Goal: Information Seeking & Learning: Check status

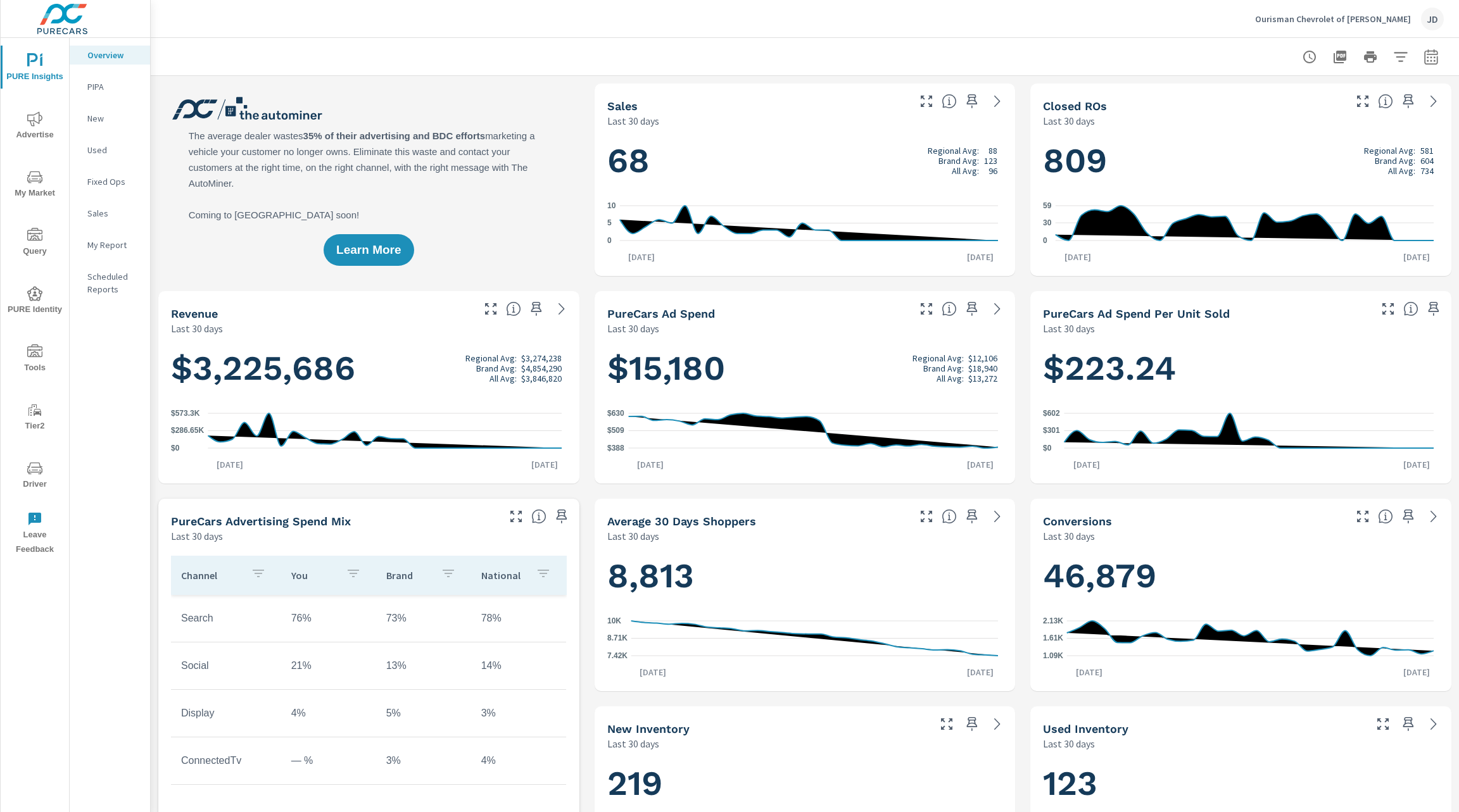
scroll to position [1, 0]
click at [35, 474] on icon "nav menu" at bounding box center [35, 468] width 15 height 15
click at [1393, 59] on icon "button" at bounding box center [1400, 56] width 15 height 15
click at [1409, 64] on div at bounding box center [730, 406] width 1459 height 812
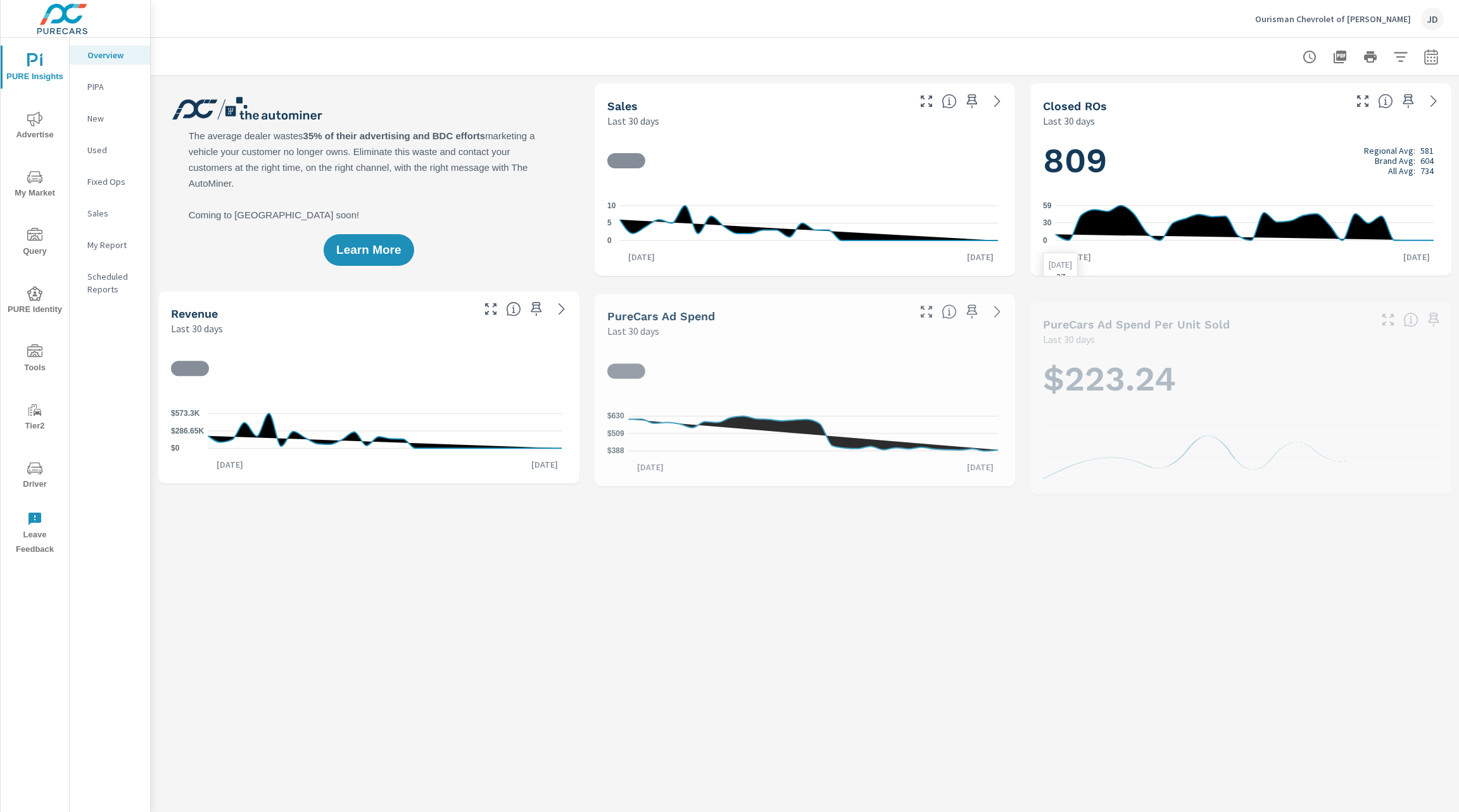
scroll to position [1, 0]
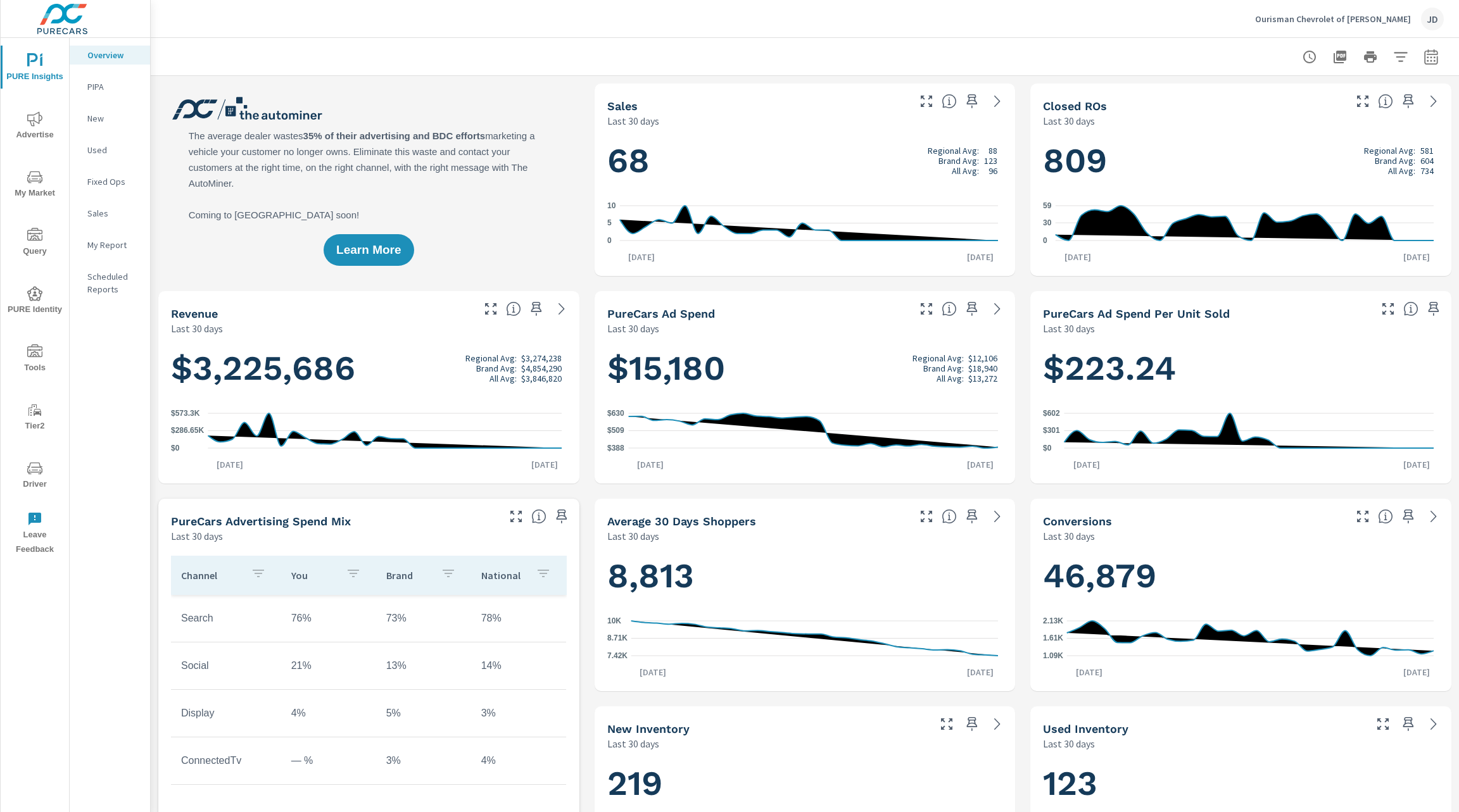
click at [1419, 20] on div "Ourisman Chevrolet of Bowie JD" at bounding box center [1349, 18] width 189 height 23
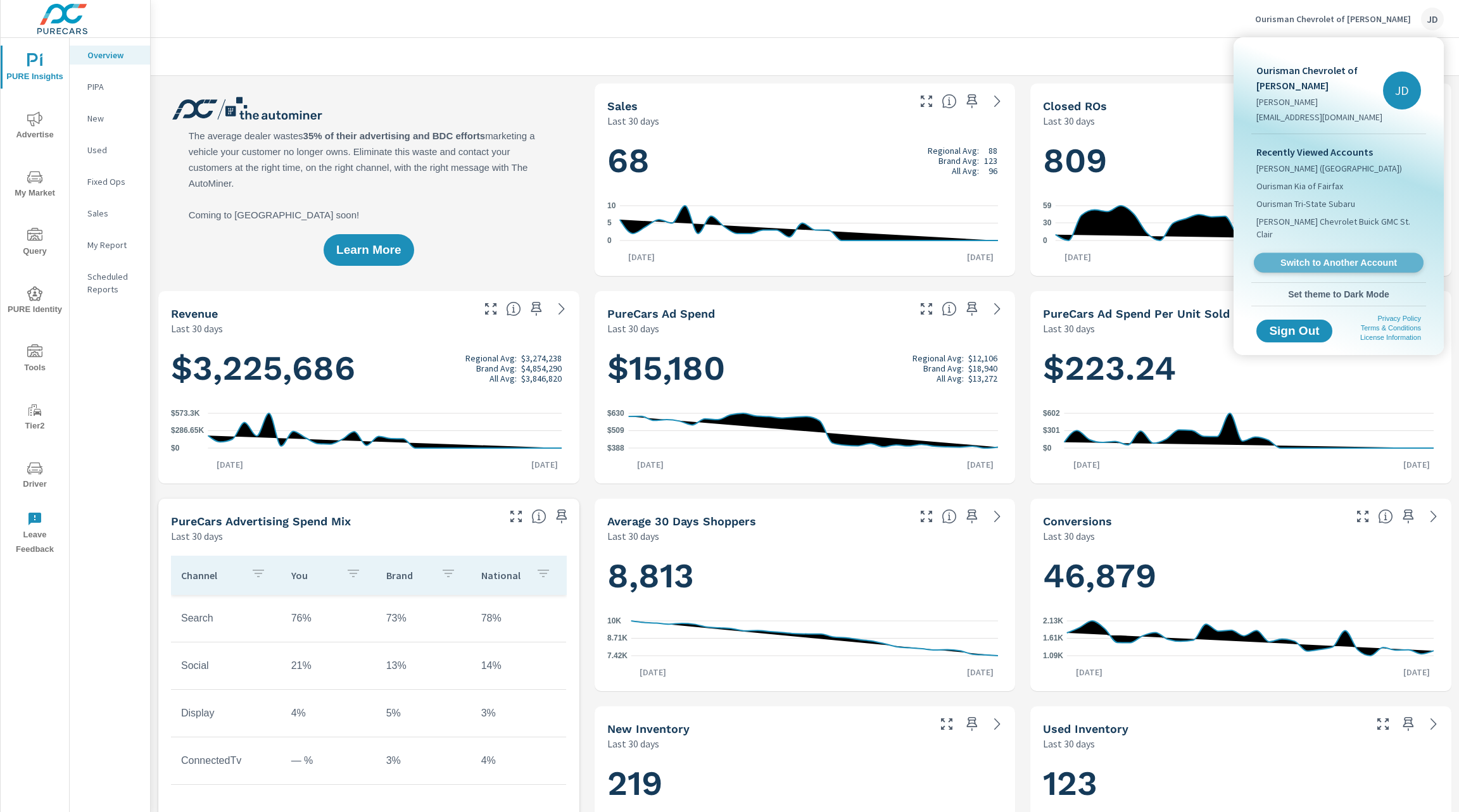
click at [1348, 253] on link "Switch to Another Account" at bounding box center [1338, 263] width 170 height 19
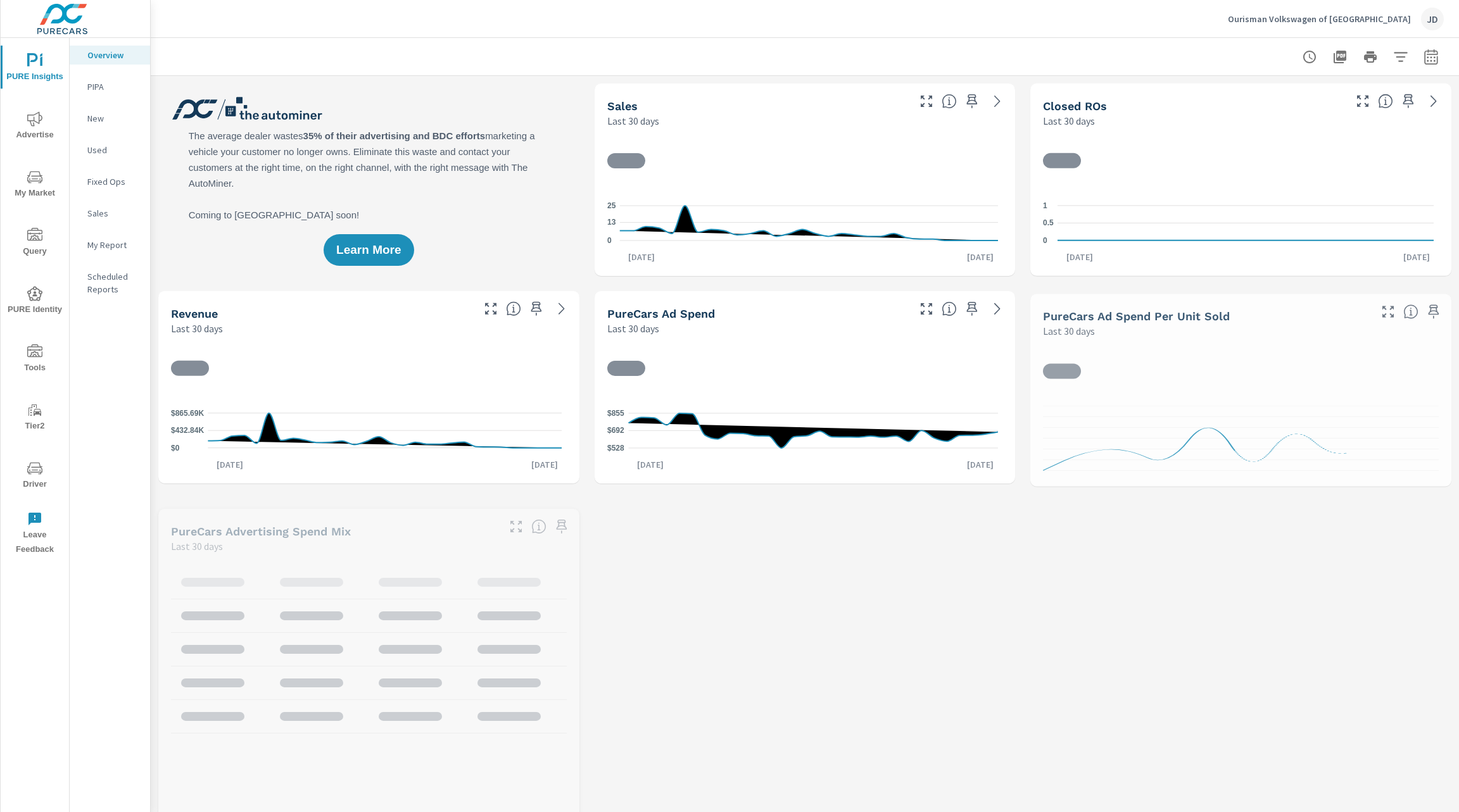
click at [1423, 61] on icon "button" at bounding box center [1430, 56] width 15 height 15
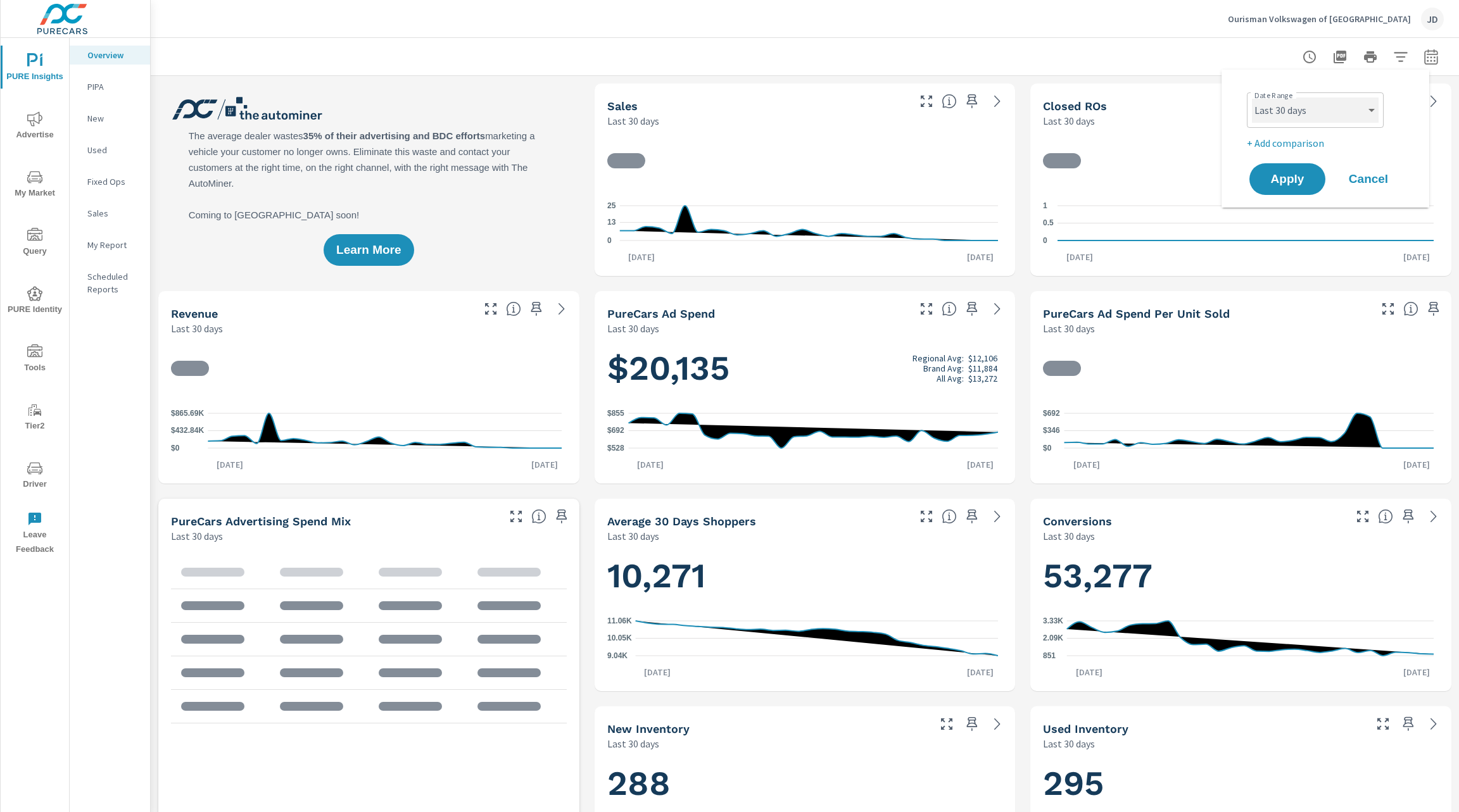
click at [1334, 114] on select "Custom Yesterday Last week Last 7 days Last 14 days Last 30 days Last 45 days L…" at bounding box center [1314, 109] width 126 height 25
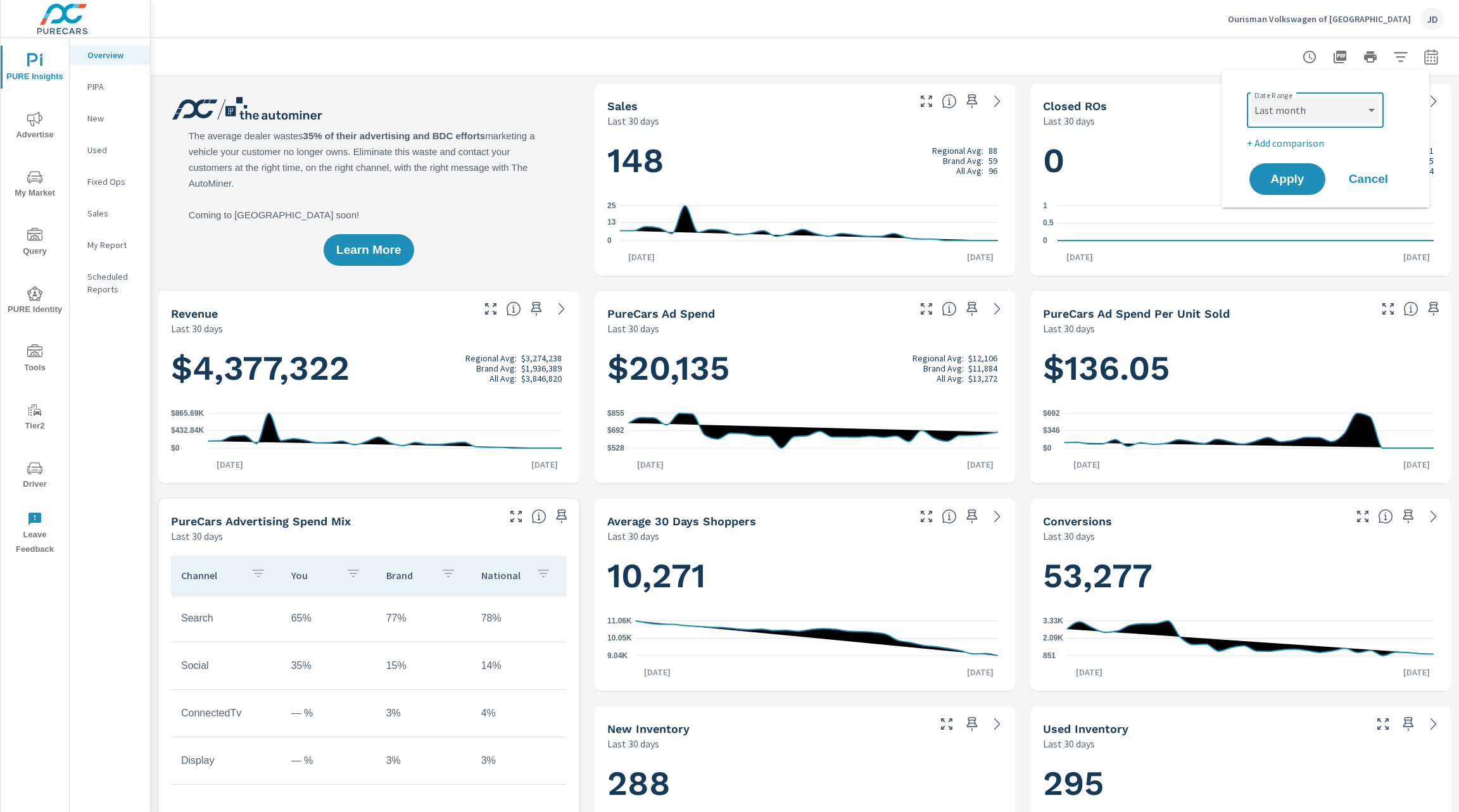
click at [1251, 97] on select "Custom Yesterday Last week Last 7 days Last 14 days Last 30 days Last 45 days L…" at bounding box center [1314, 109] width 126 height 25
select select "Last month"
click at [1284, 178] on span "Apply" at bounding box center [1287, 179] width 52 height 12
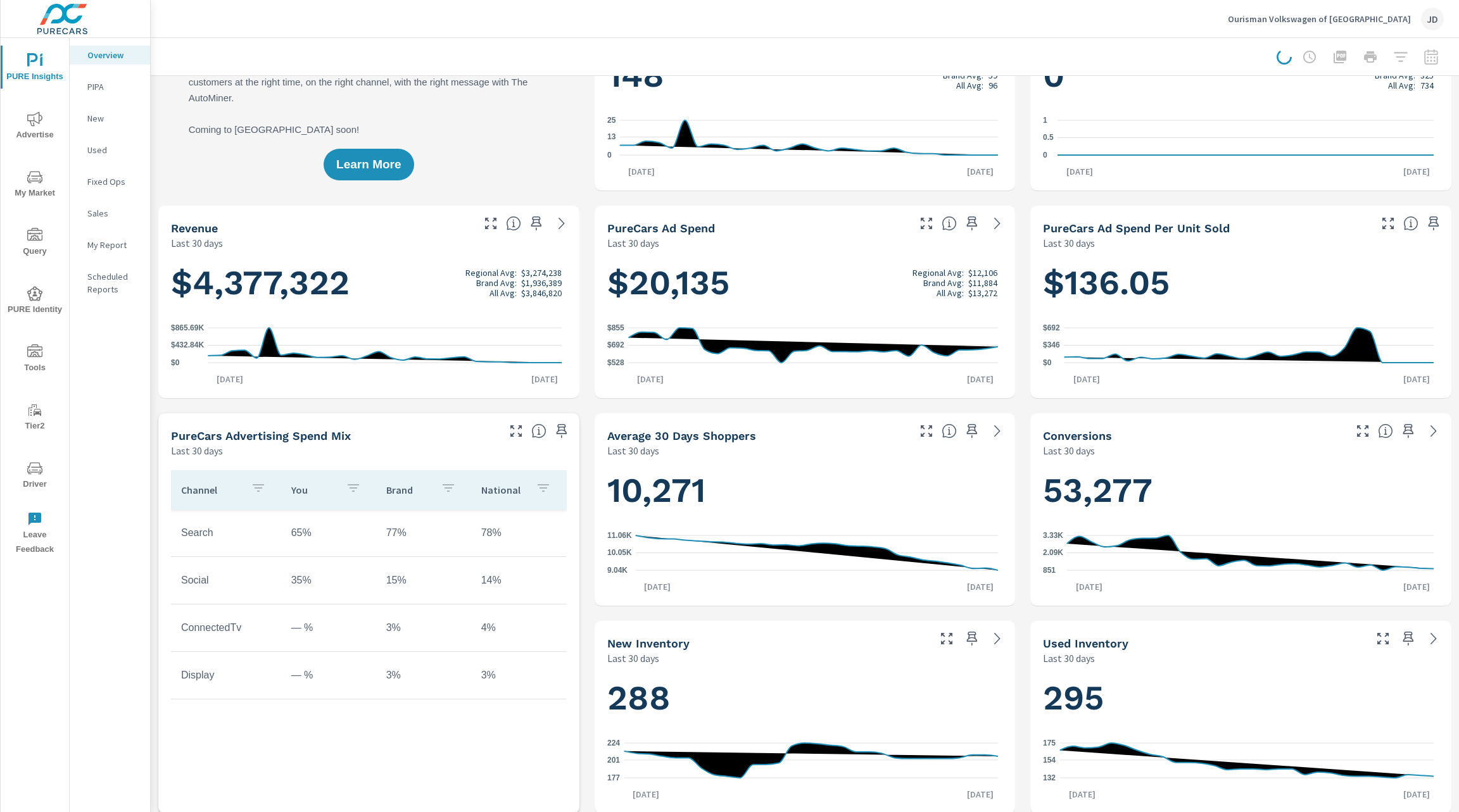
scroll to position [0, 0]
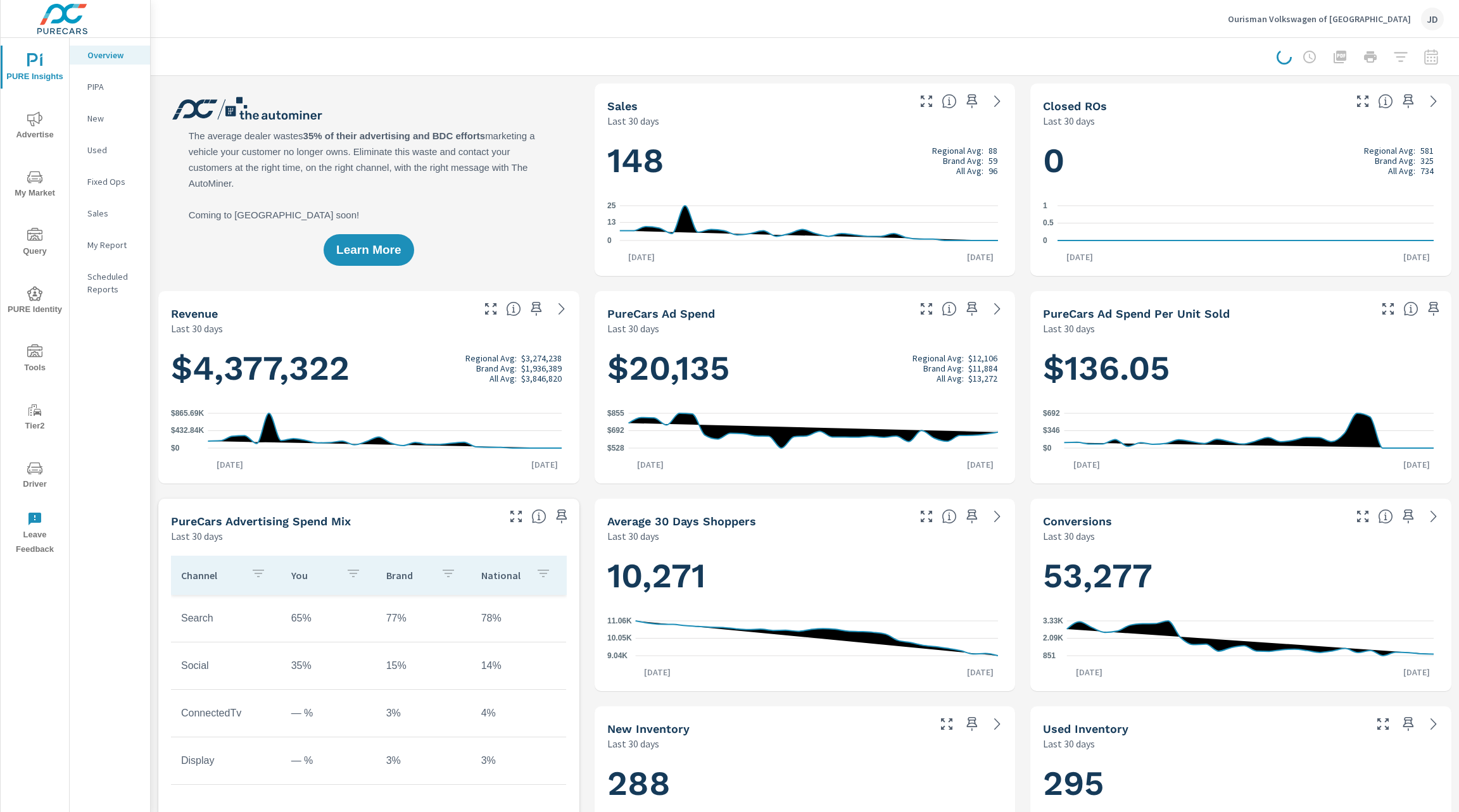
click at [163, 44] on div at bounding box center [804, 56] width 1308 height 37
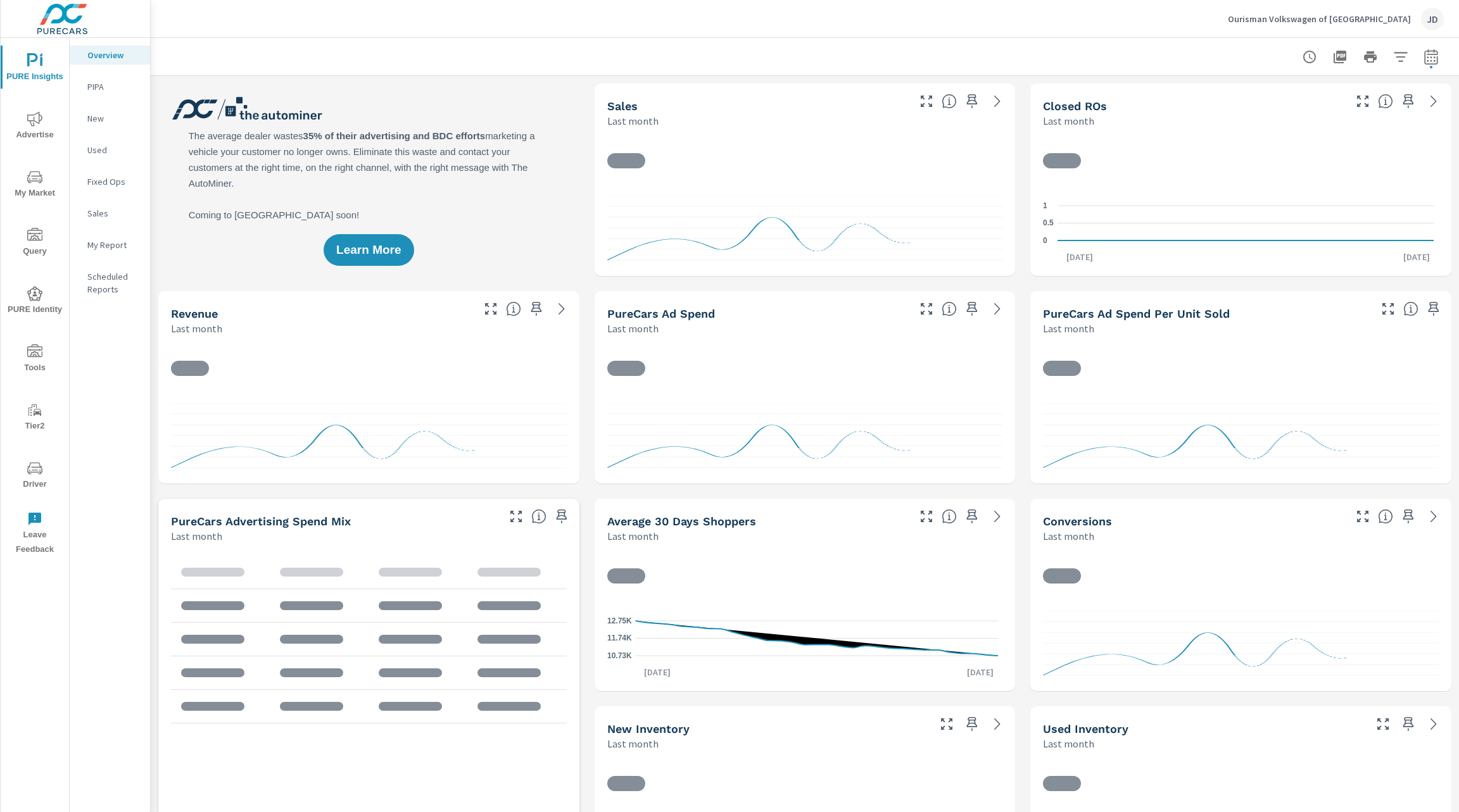
scroll to position [1, 0]
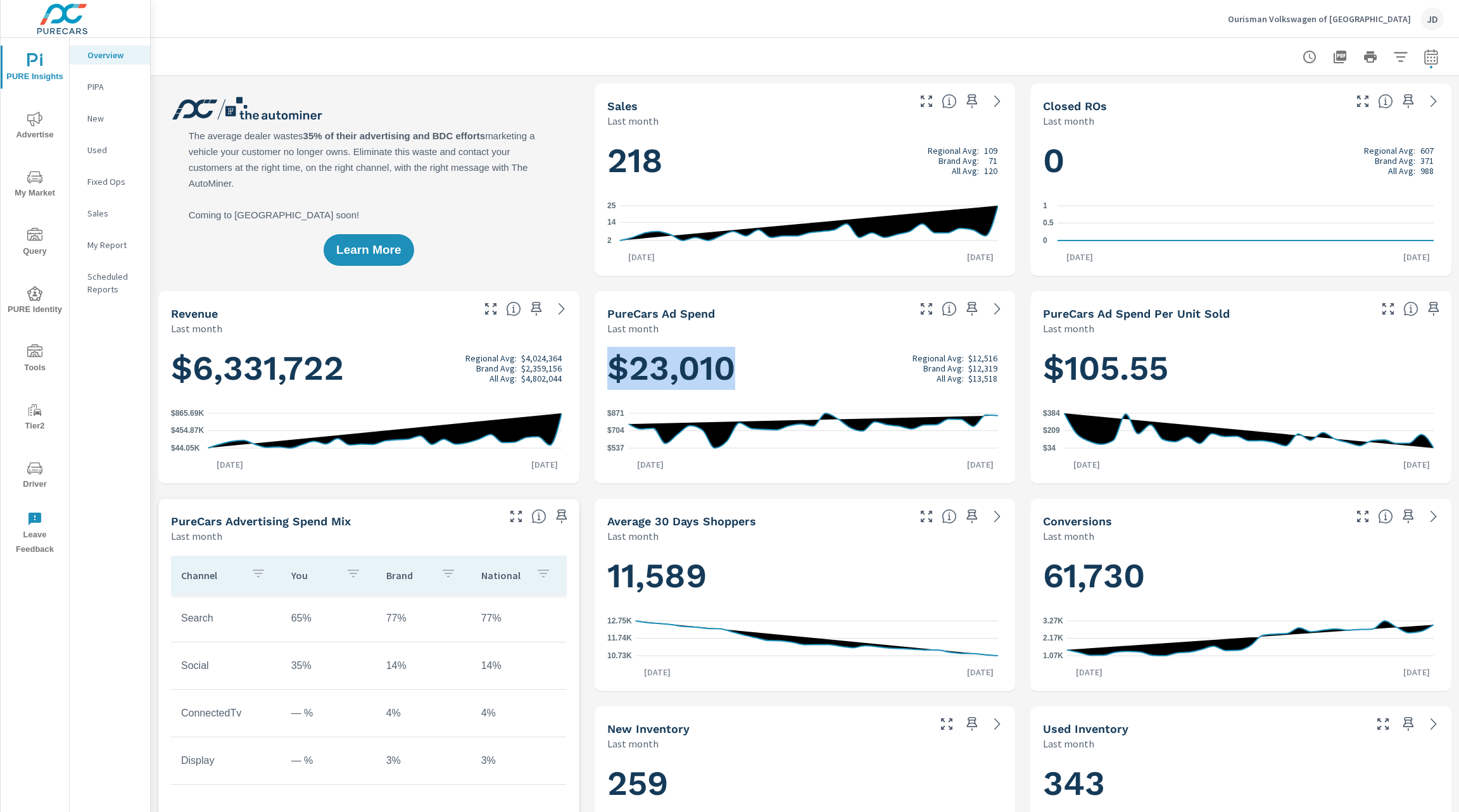
drag, startPoint x: 599, startPoint y: 377, endPoint x: 735, endPoint y: 379, distance: 136.0
click at [735, 379] on div "$23,010 Regional Avg: $12,516 Brand Avg: $12,319 All Avg: $13,518 $537 $704 $87…" at bounding box center [804, 409] width 411 height 138
click at [1423, 61] on icon "button" at bounding box center [1430, 56] width 15 height 15
click at [1349, 109] on select "Custom [DATE] Last week Last 7 days Last 14 days Last 30 days Last 45 days Last…" at bounding box center [1314, 109] width 126 height 25
click at [1251, 97] on select "Custom [DATE] Last week Last 7 days Last 14 days Last 30 days Last 45 days Last…" at bounding box center [1314, 109] width 126 height 25
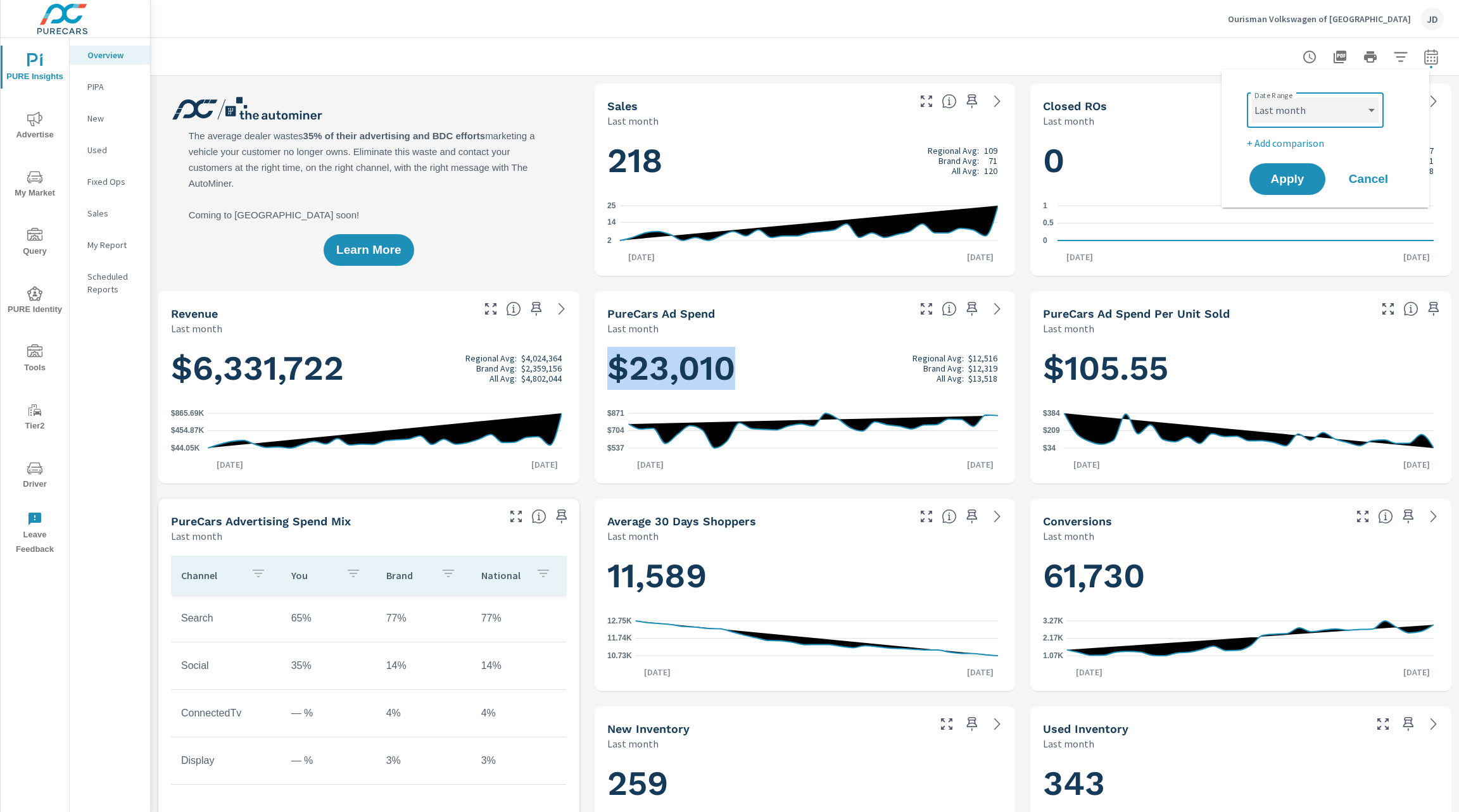
select select "Month to date"
click at [1282, 186] on span "Apply" at bounding box center [1287, 179] width 52 height 12
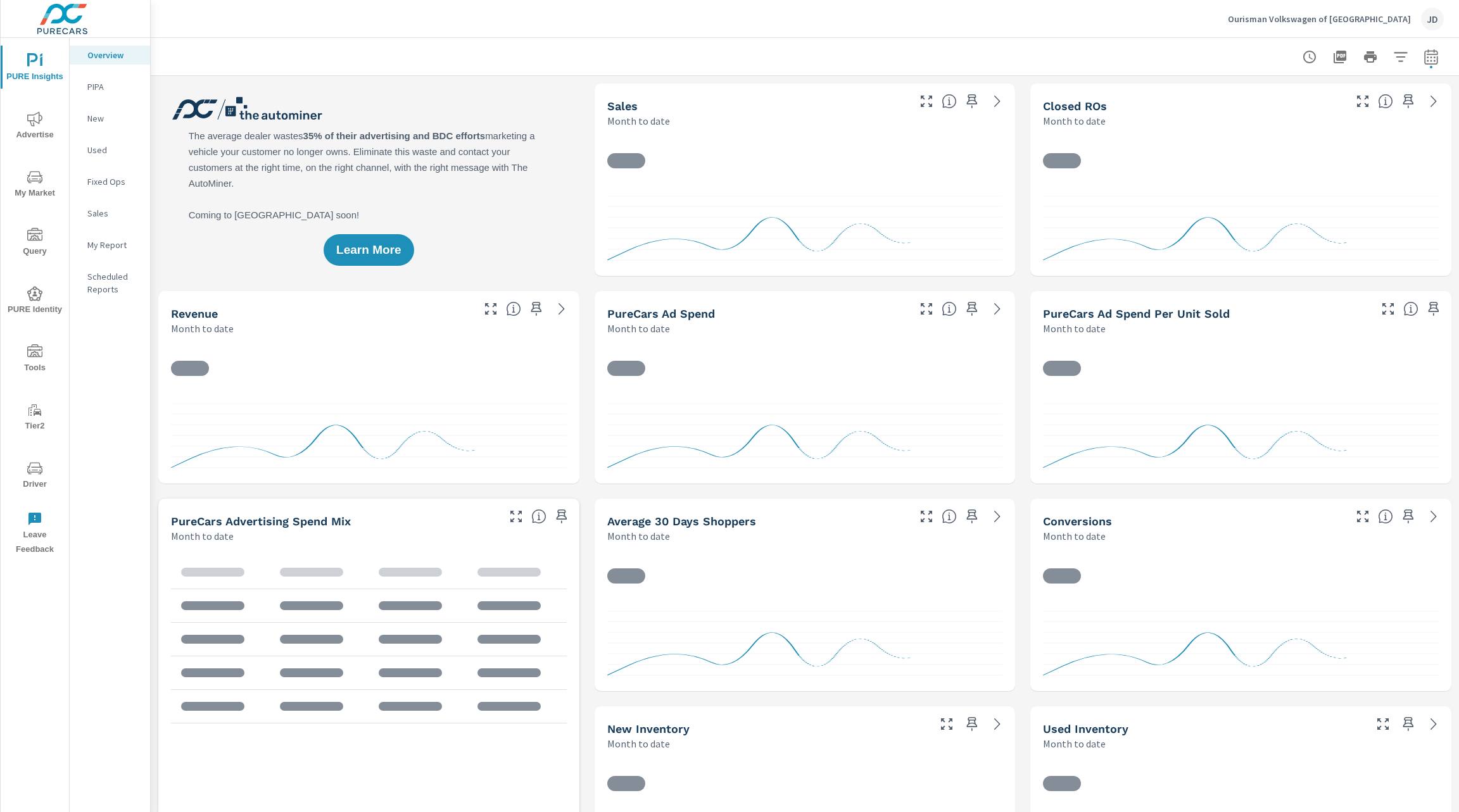
scroll to position [1, 0]
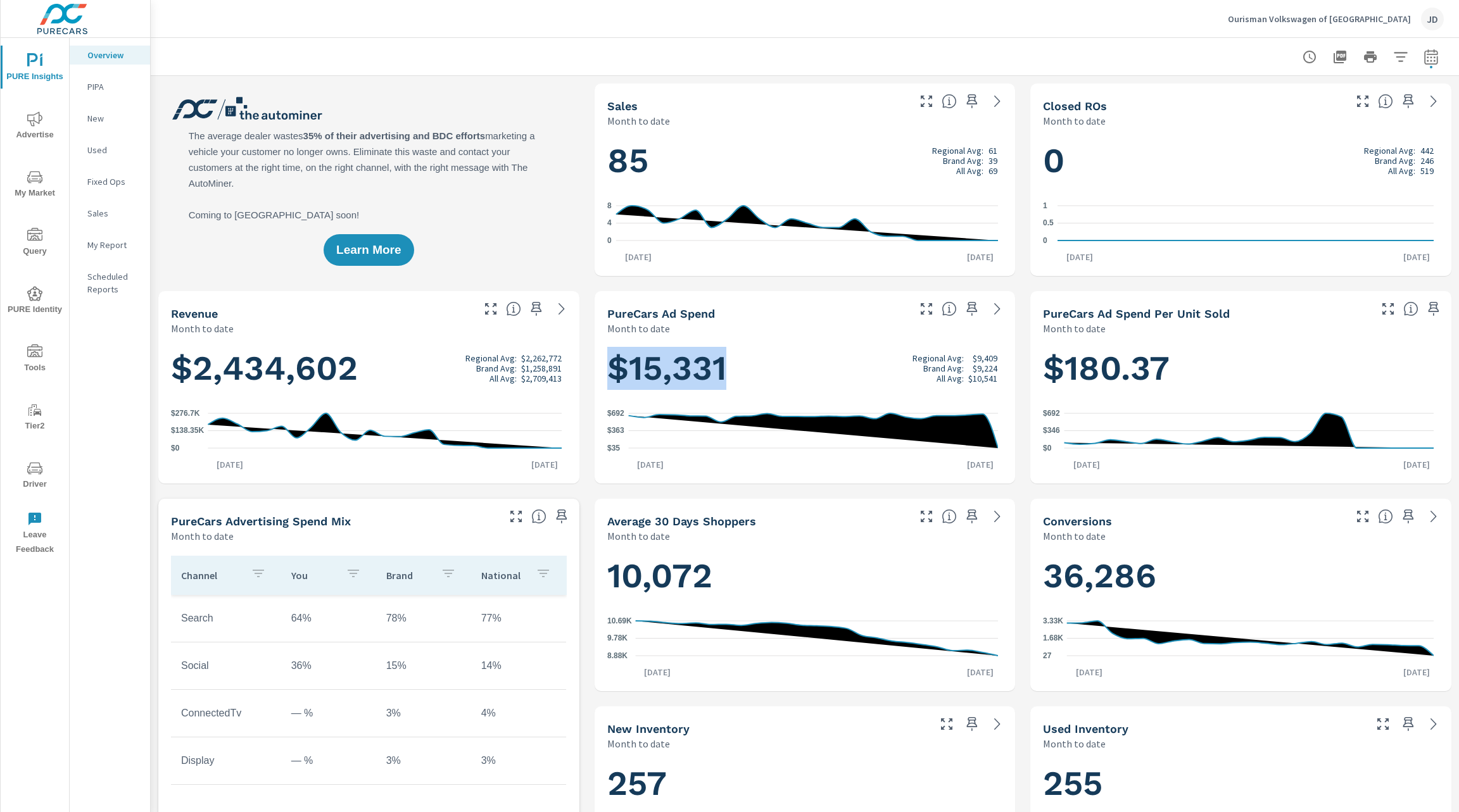
drag, startPoint x: 721, startPoint y: 374, endPoint x: 608, endPoint y: 365, distance: 113.4
click at [608, 365] on h1 "$15,331 Regional Avg: $9,409 Brand Avg: $9,224 All Avg: $10,541" at bounding box center [805, 368] width 396 height 43
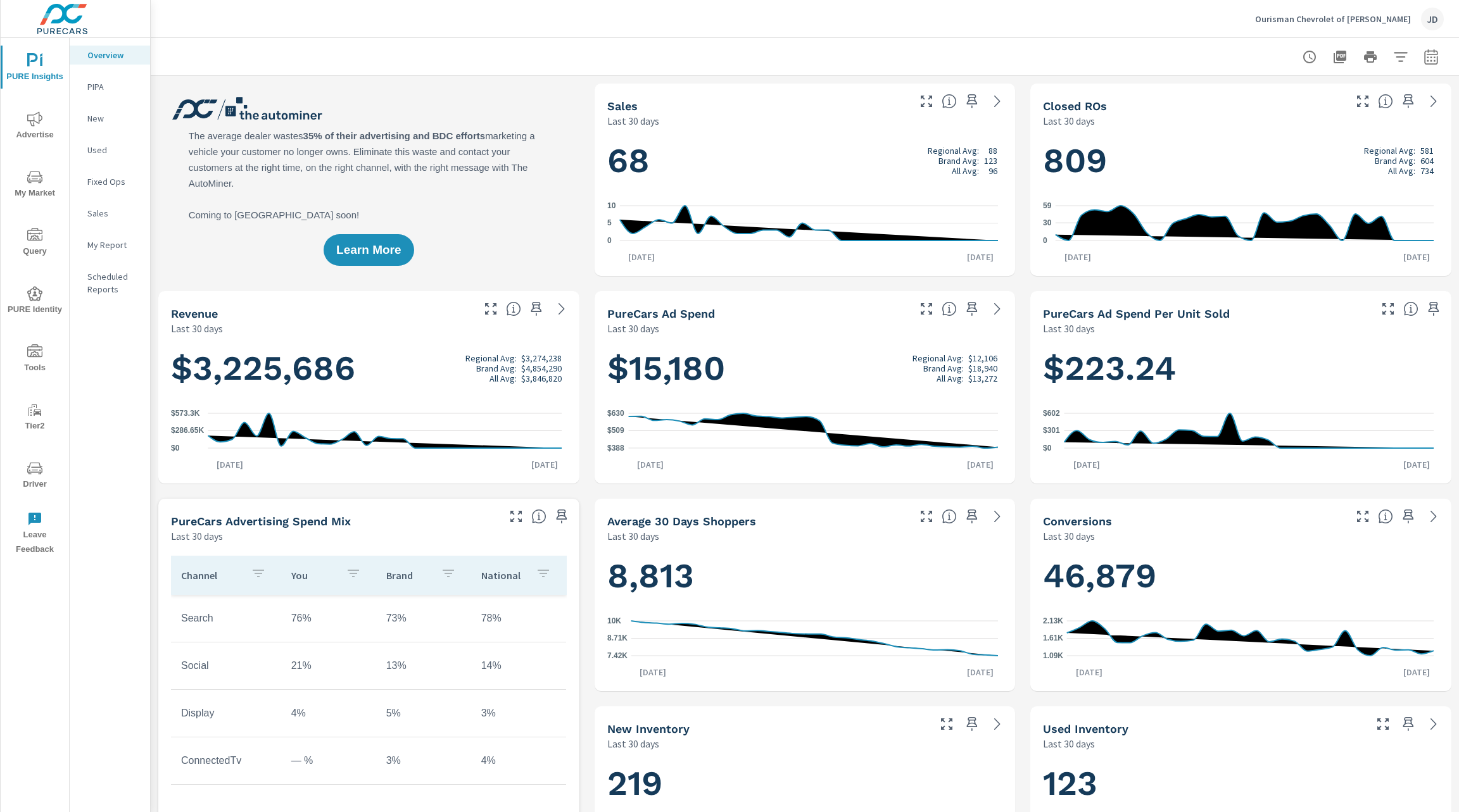
scroll to position [1, 0]
click at [1441, 17] on div "JD" at bounding box center [1432, 18] width 23 height 23
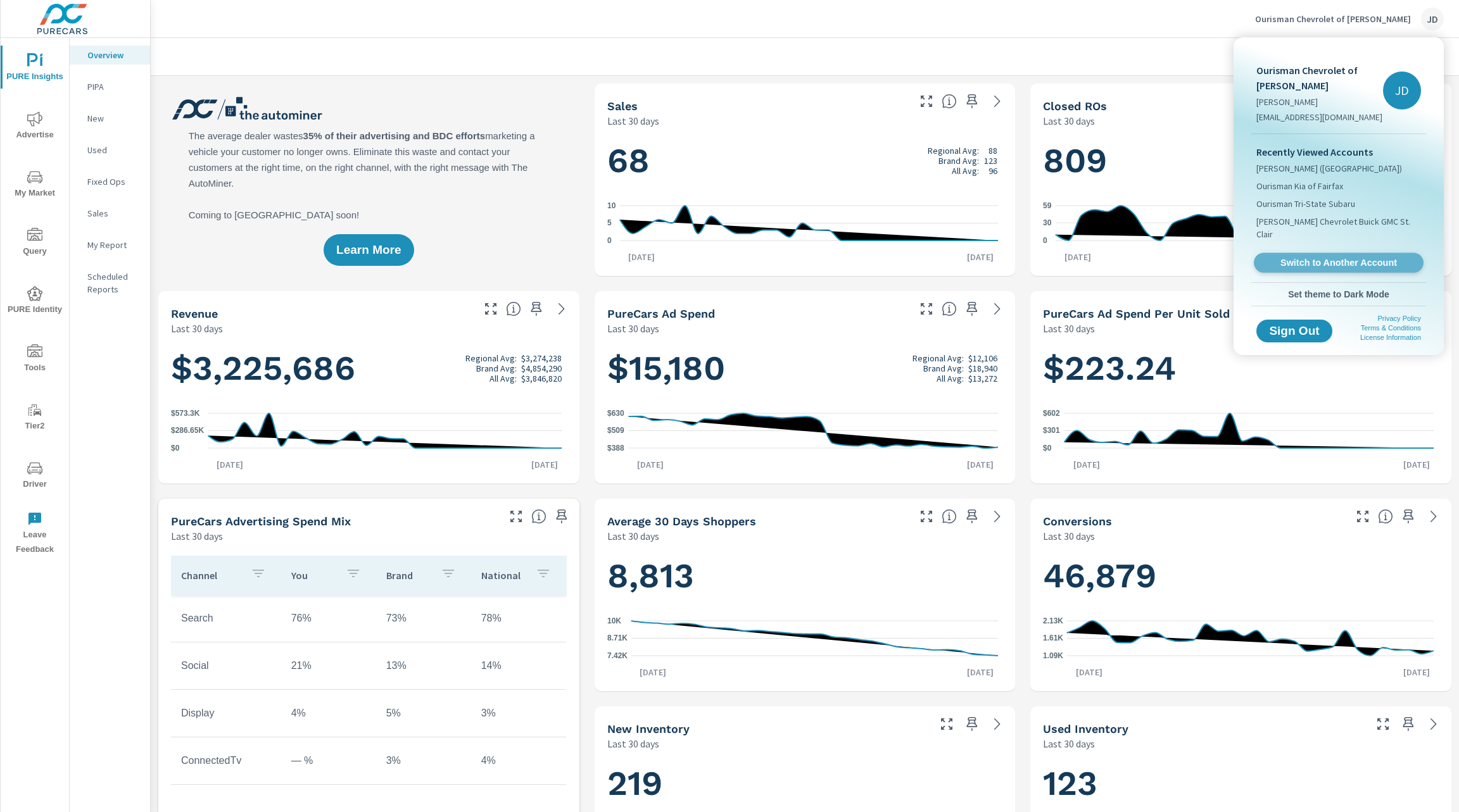
click at [1342, 257] on span "Switch to Another Account" at bounding box center [1338, 263] width 155 height 12
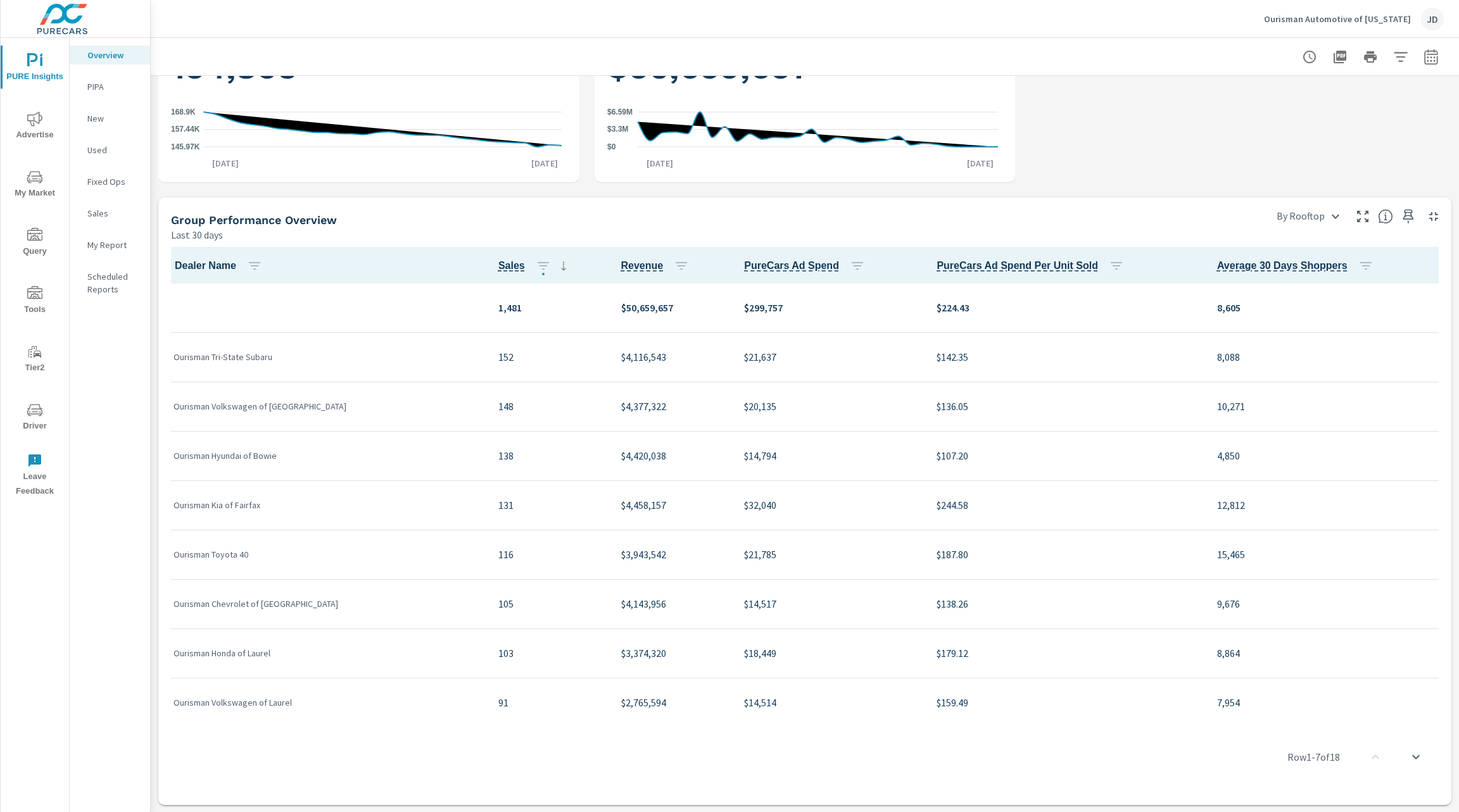
click at [1435, 59] on div at bounding box center [804, 56] width 1308 height 37
click at [1424, 59] on button "button" at bounding box center [1430, 56] width 25 height 25
click at [1361, 110] on select "Custom Yesterday Last week Last 7 days Last 14 days Last 30 days Last 45 days L…" at bounding box center [1314, 109] width 126 height 25
click at [1251, 97] on select "Custom Yesterday Last week Last 7 days Last 14 days Last 30 days Last 45 days L…" at bounding box center [1314, 109] width 126 height 25
select select "Last month"
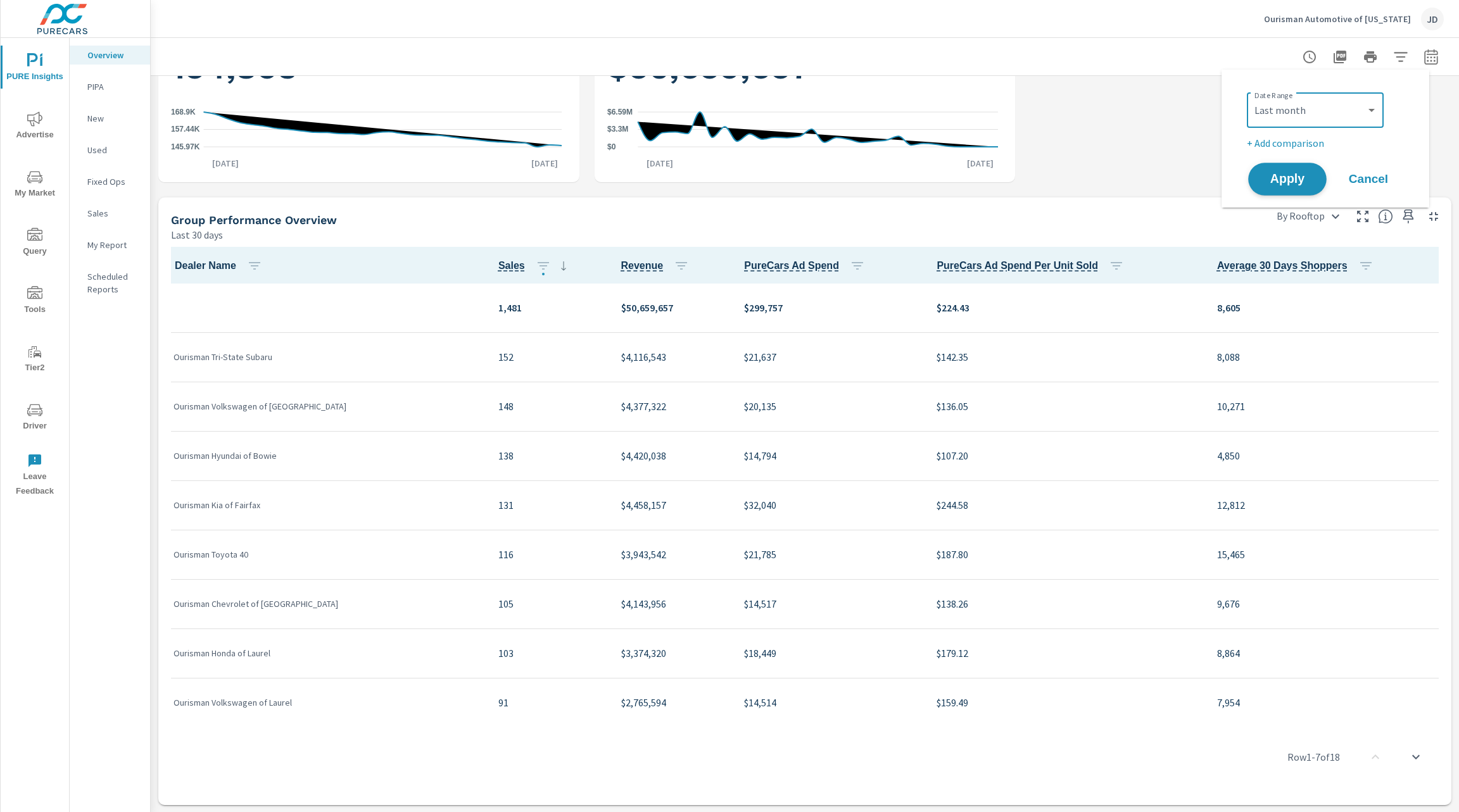
click at [1293, 191] on button "Apply" at bounding box center [1287, 178] width 79 height 33
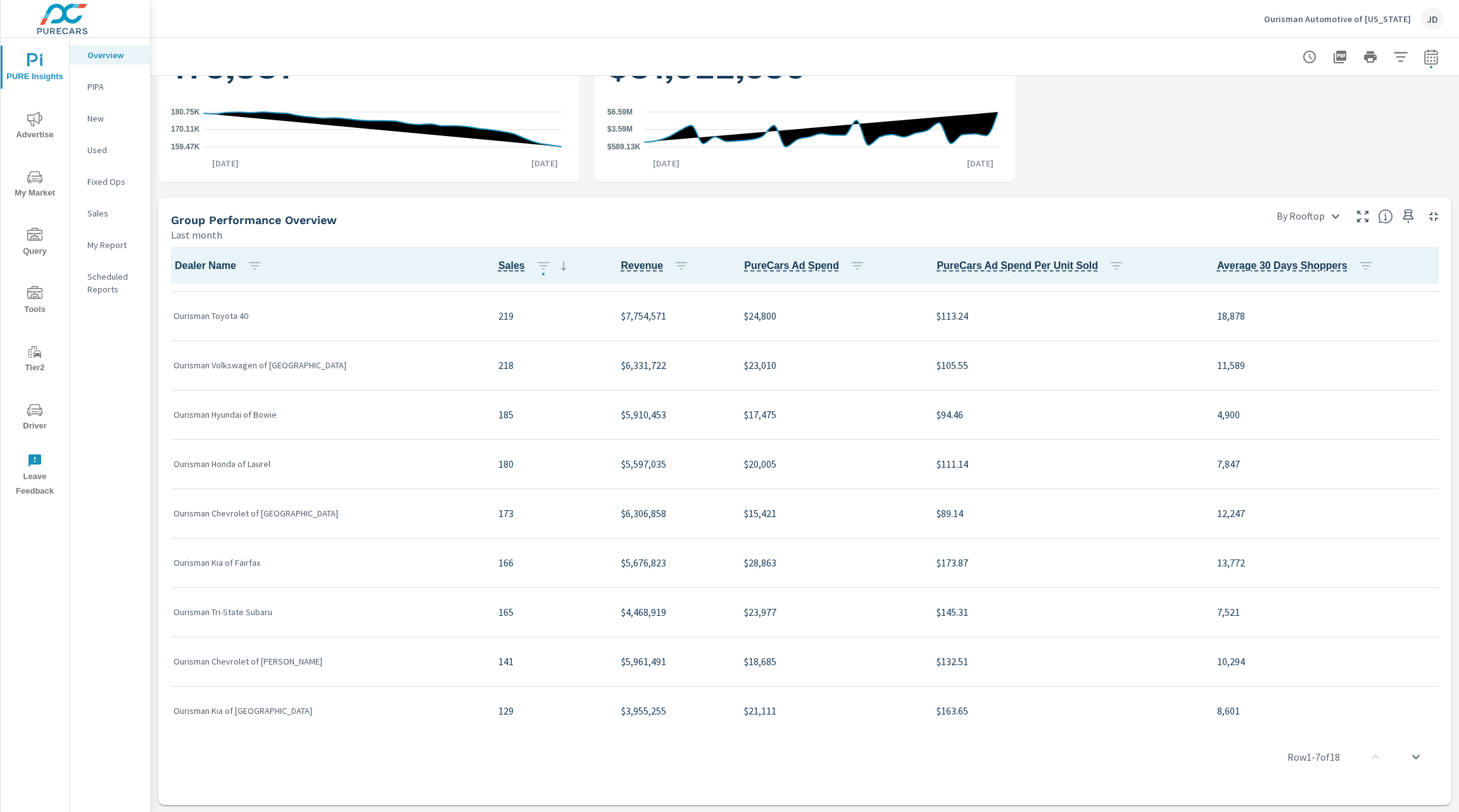
scroll to position [43, 0]
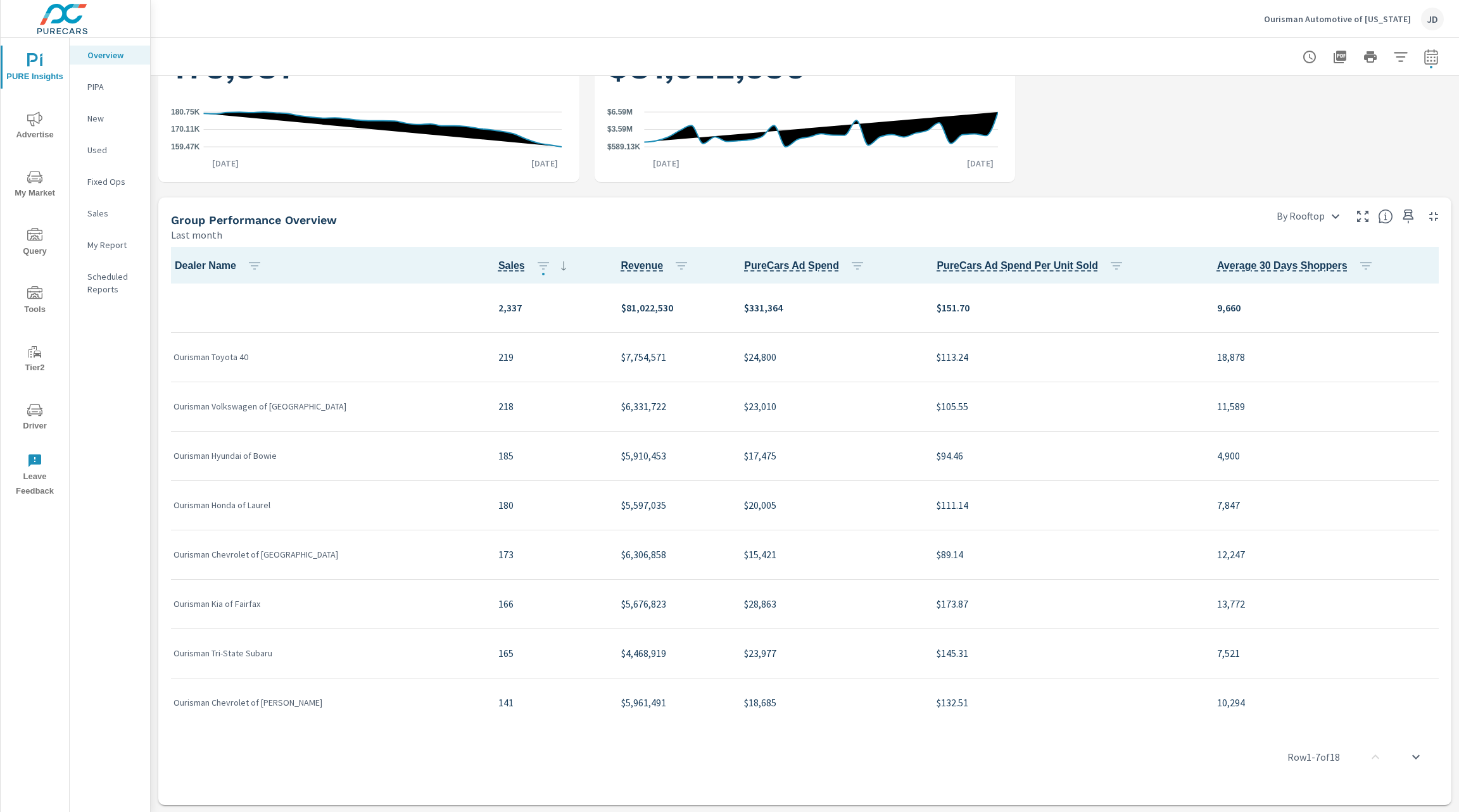
scroll to position [420, 0]
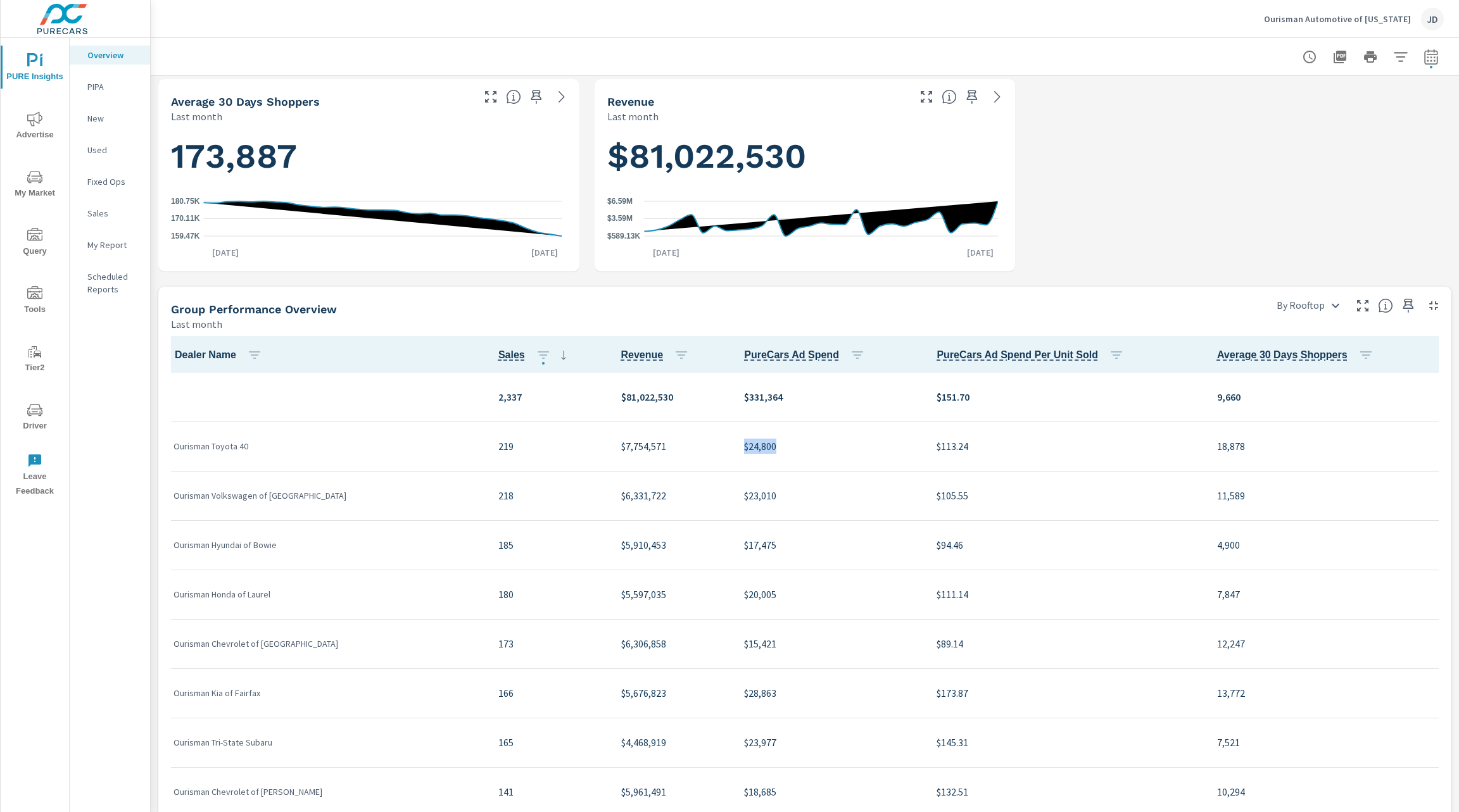
drag, startPoint x: 742, startPoint y: 449, endPoint x: 705, endPoint y: 446, distance: 37.1
click at [734, 446] on td "$24,800" at bounding box center [829, 445] width 192 height 49
copy p "$24,800"
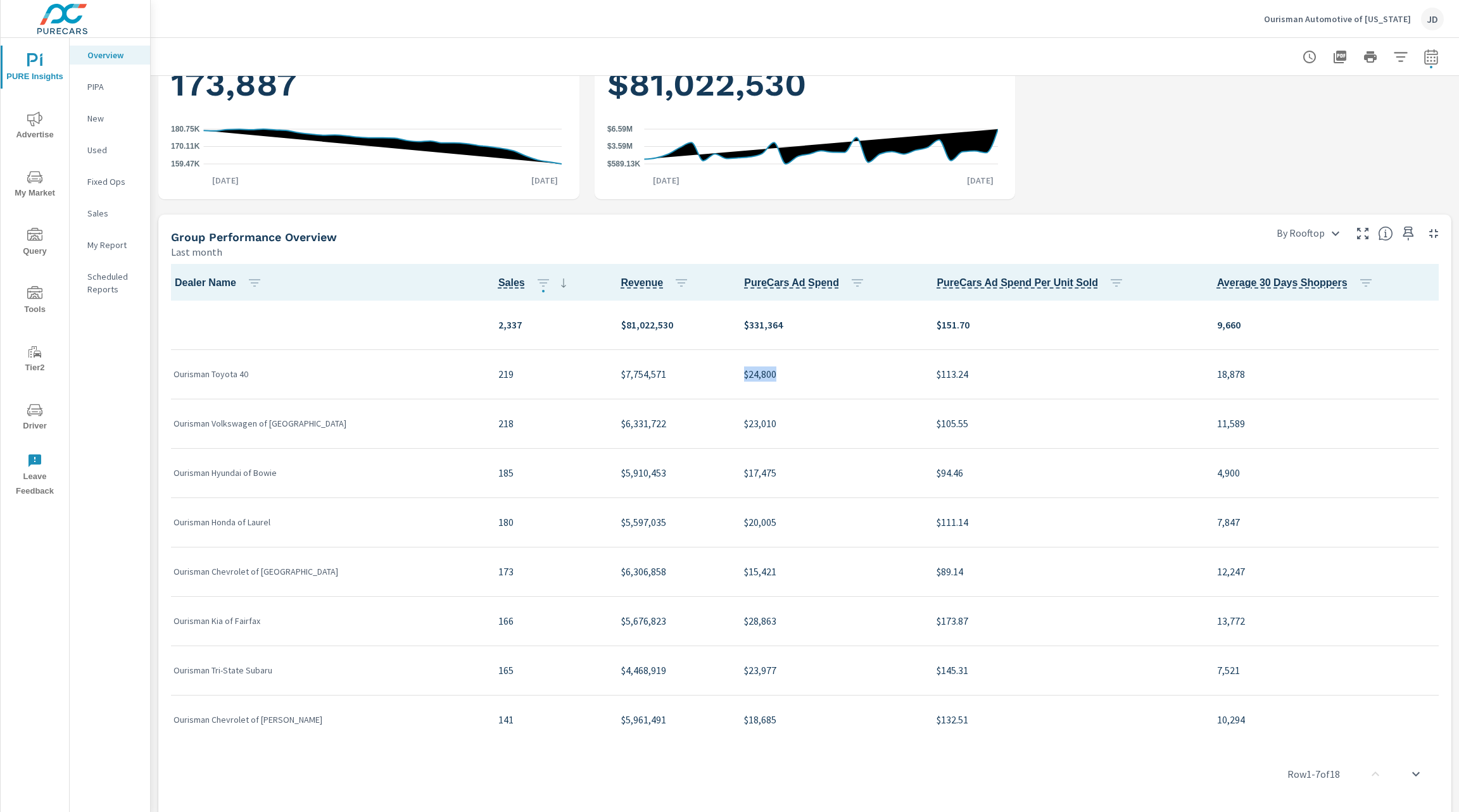
scroll to position [490, 0]
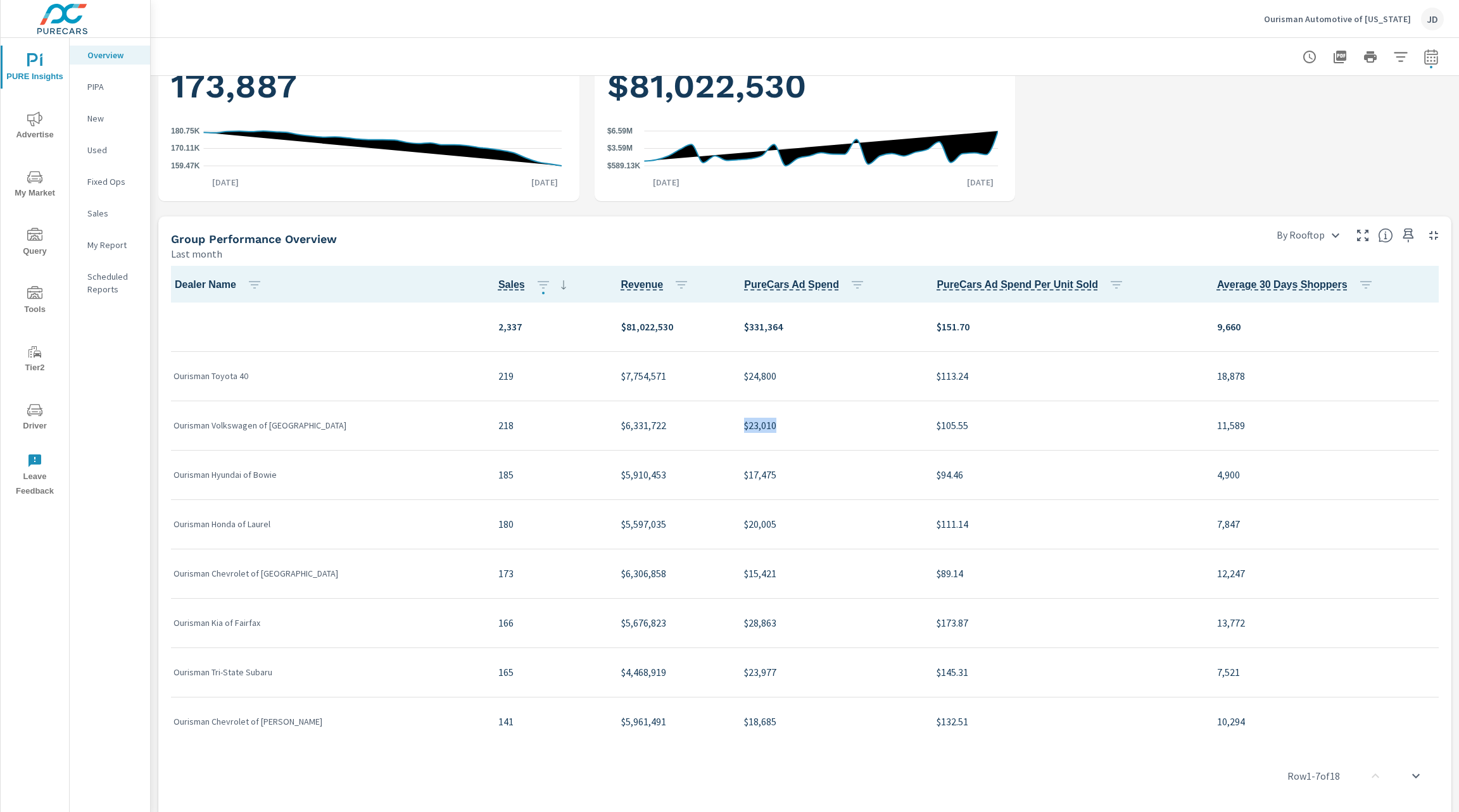
drag, startPoint x: 745, startPoint y: 426, endPoint x: 707, endPoint y: 430, distance: 38.2
click at [744, 430] on p "$23,010" at bounding box center [830, 425] width 172 height 15
copy p "$23,010"
drag, startPoint x: 745, startPoint y: 480, endPoint x: 709, endPoint y: 480, distance: 36.0
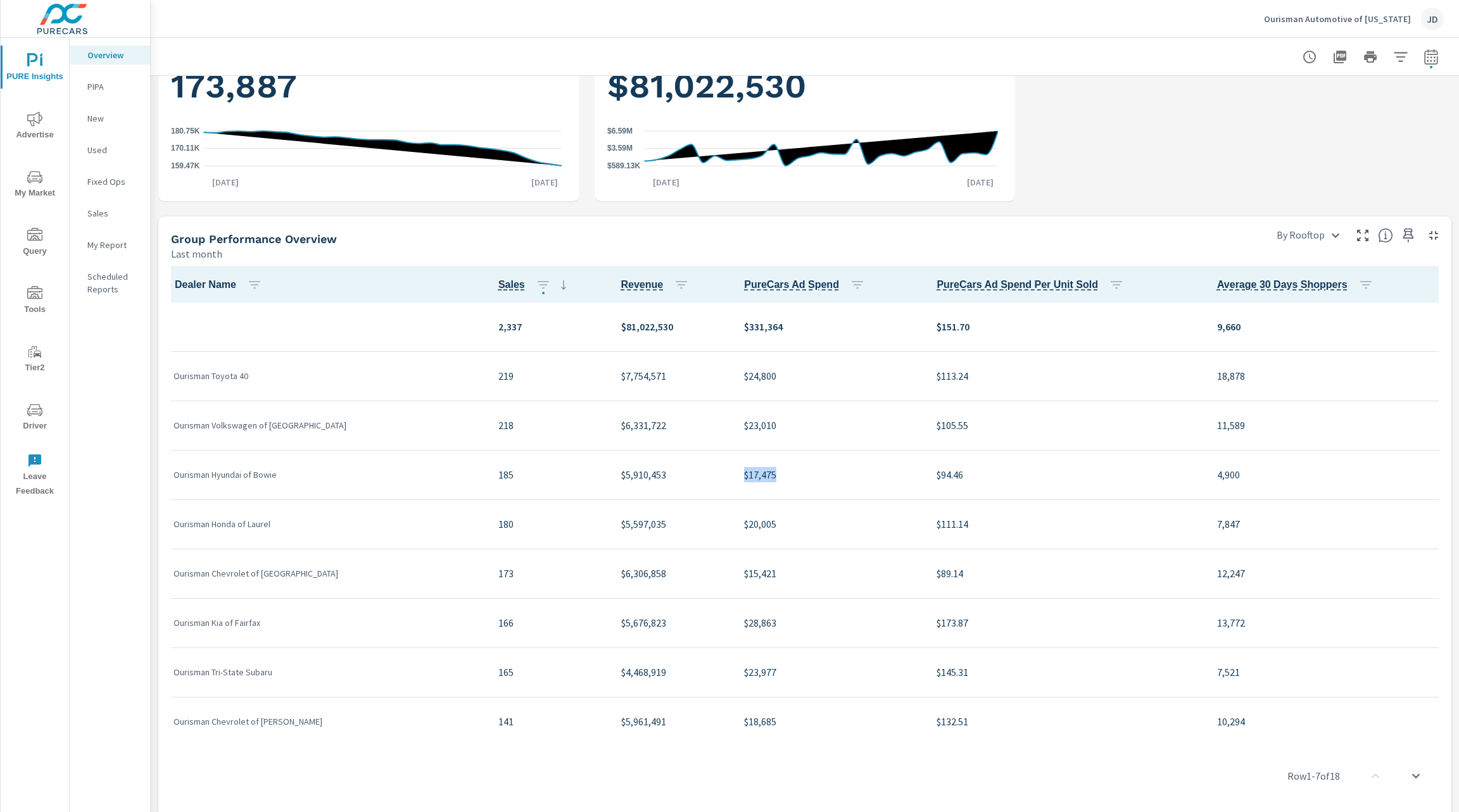
click at [744, 480] on p "$17,475" at bounding box center [830, 474] width 172 height 15
drag, startPoint x: 750, startPoint y: 527, endPoint x: 708, endPoint y: 525, distance: 42.0
click at [744, 525] on p "$20,005" at bounding box center [830, 523] width 172 height 15
copy p "$20,005"
drag, startPoint x: 746, startPoint y: 622, endPoint x: 701, endPoint y: 621, distance: 45.0
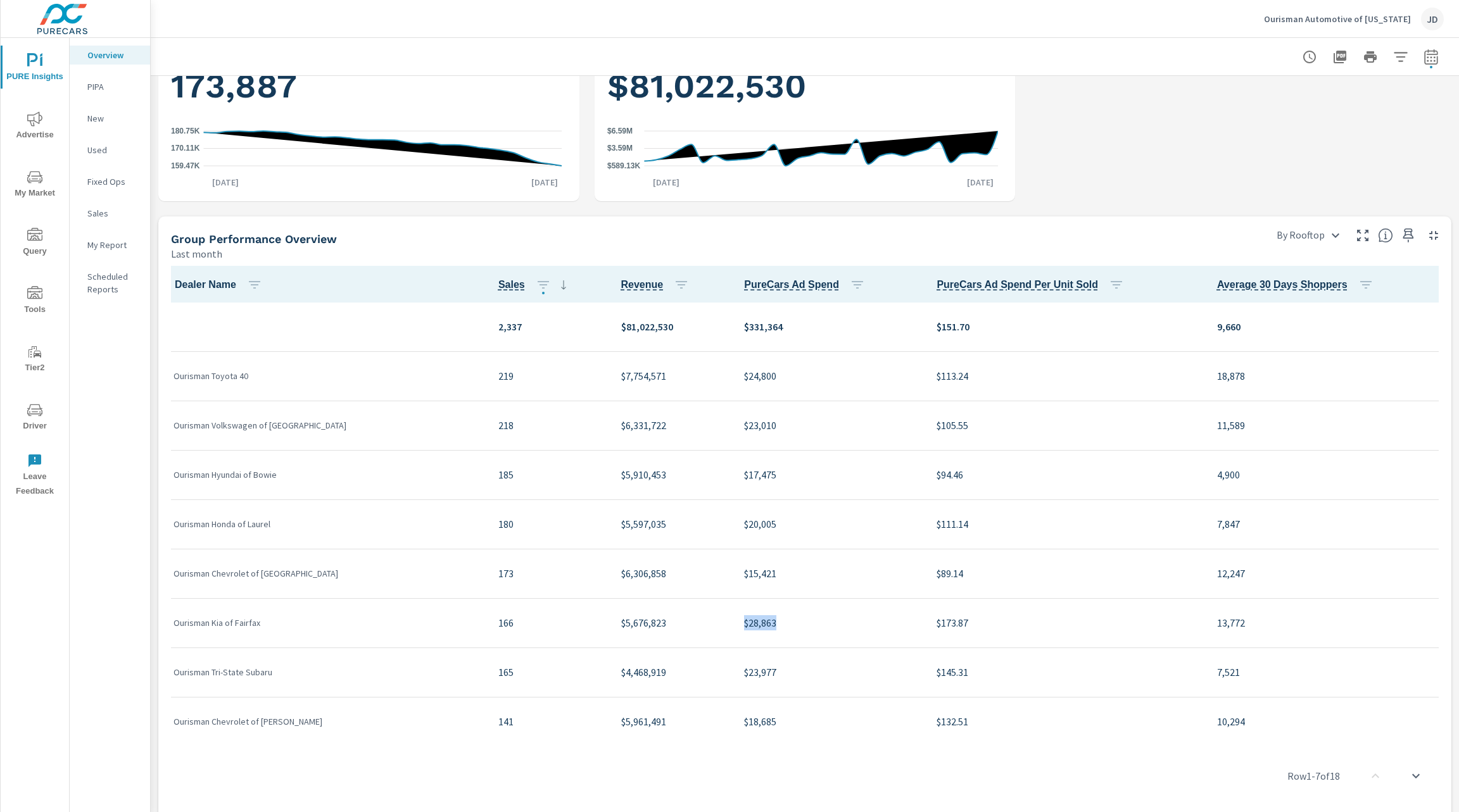
click at [734, 621] on td "$28,863" at bounding box center [829, 622] width 192 height 49
copy p "$28,863"
drag, startPoint x: 754, startPoint y: 673, endPoint x: 705, endPoint y: 676, distance: 49.1
click at [734, 676] on td "$23,977" at bounding box center [829, 671] width 192 height 49
copy p "$23,977"
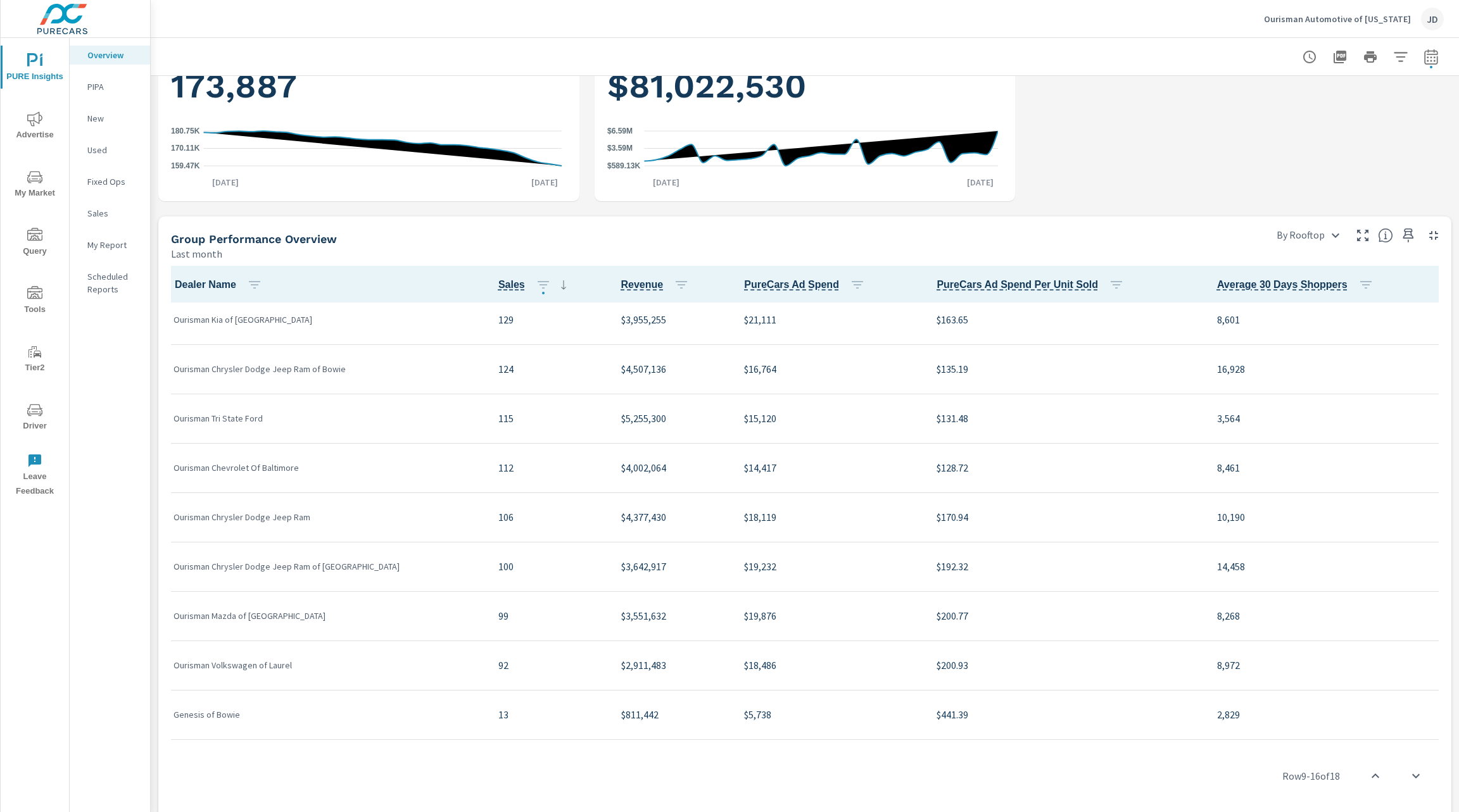
scroll to position [498, 0]
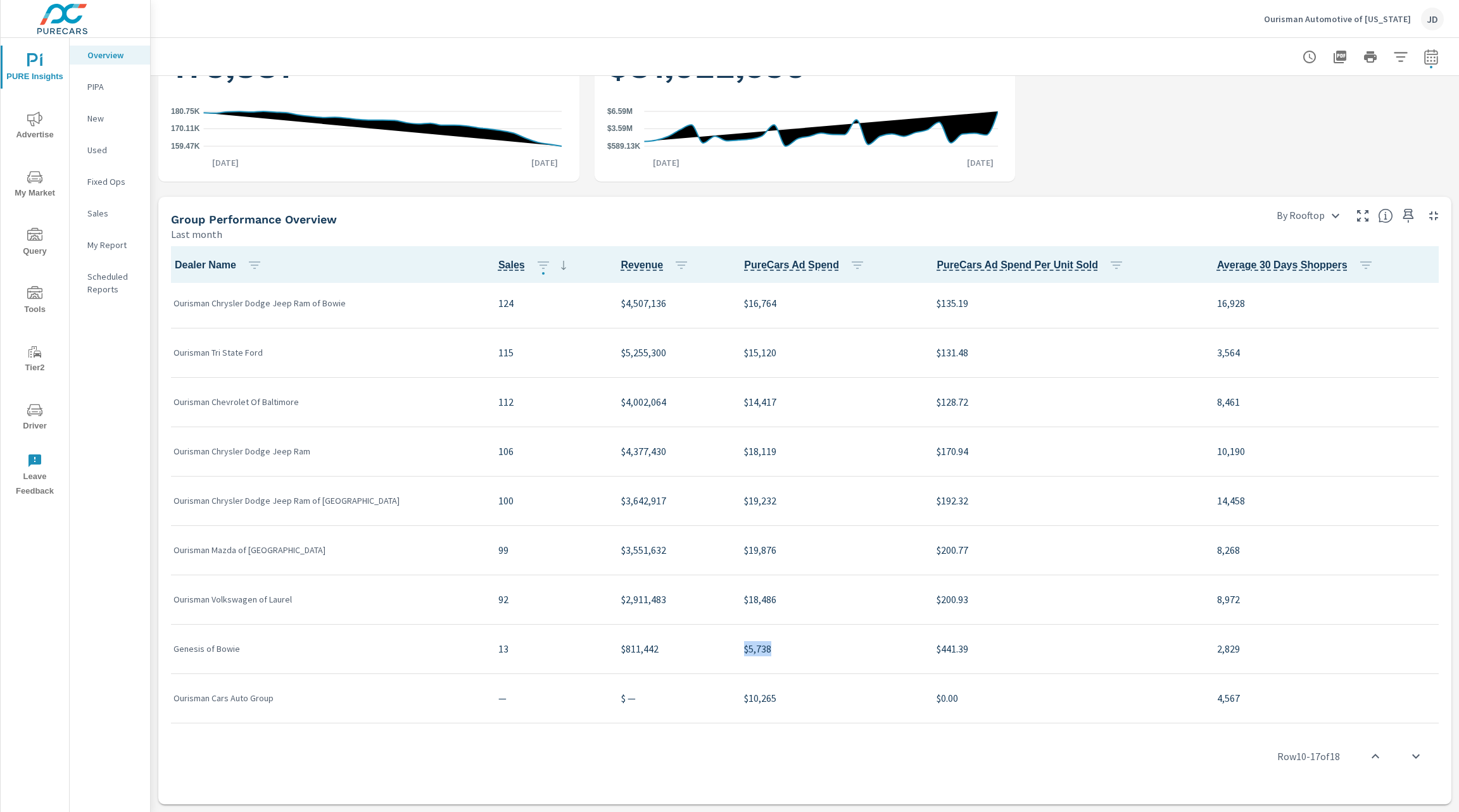
drag, startPoint x: 744, startPoint y: 645, endPoint x: 693, endPoint y: 651, distance: 51.4
click at [693, 651] on tr "Genesis of Bowie 13 $811,442 $5,738 $441.39 2,829" at bounding box center [804, 648] width 1283 height 49
copy tr "$5,738"
drag, startPoint x: 743, startPoint y: 701, endPoint x: 705, endPoint y: 697, distance: 38.2
click at [734, 697] on td "$10,265" at bounding box center [829, 698] width 192 height 49
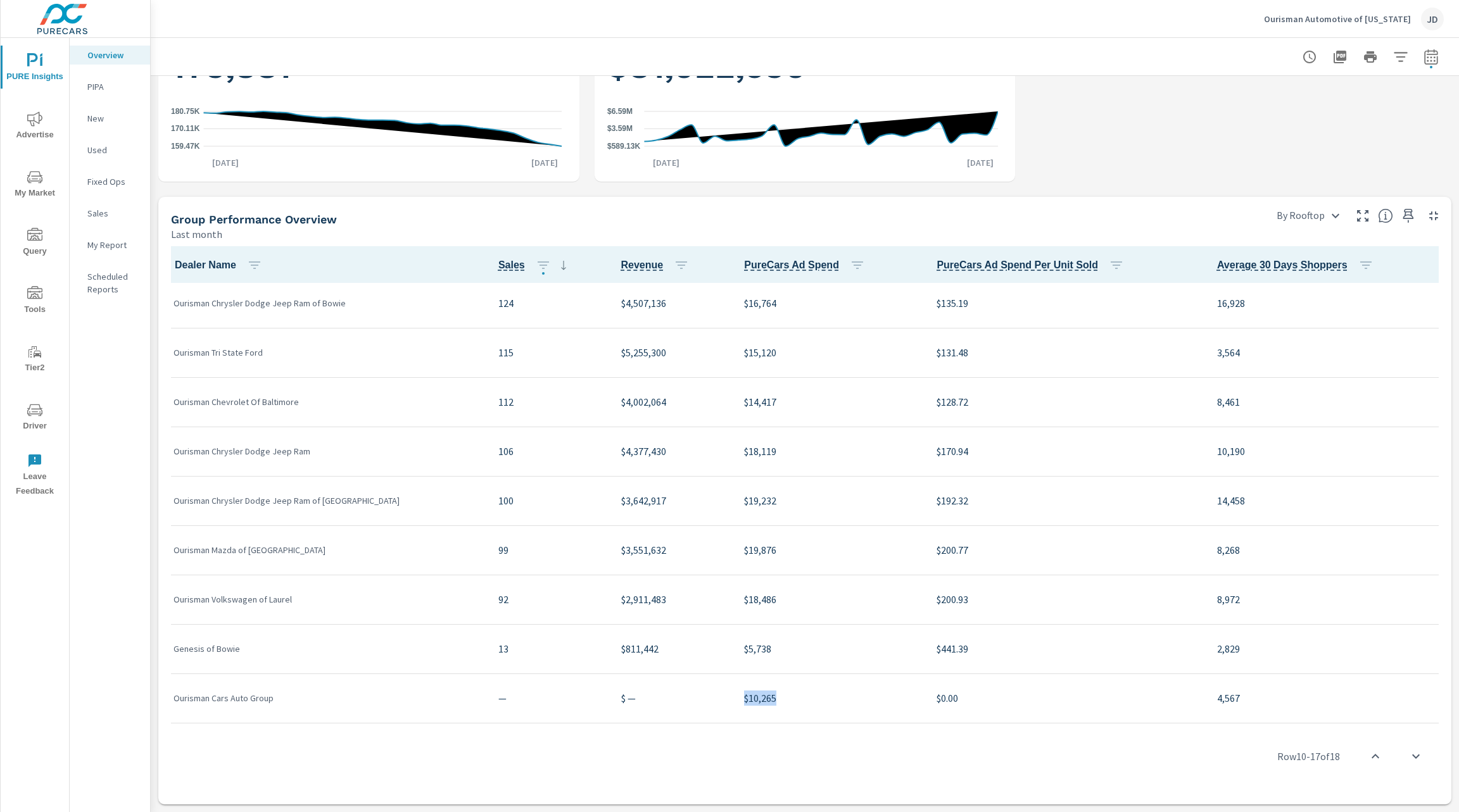
copy p "$10,265"
click at [734, 697] on td "$10,265" at bounding box center [829, 698] width 192 height 49
drag, startPoint x: 747, startPoint y: 547, endPoint x: 701, endPoint y: 551, distance: 46.2
click at [734, 551] on td "$19,876" at bounding box center [829, 549] width 192 height 49
copy p "$19,876"
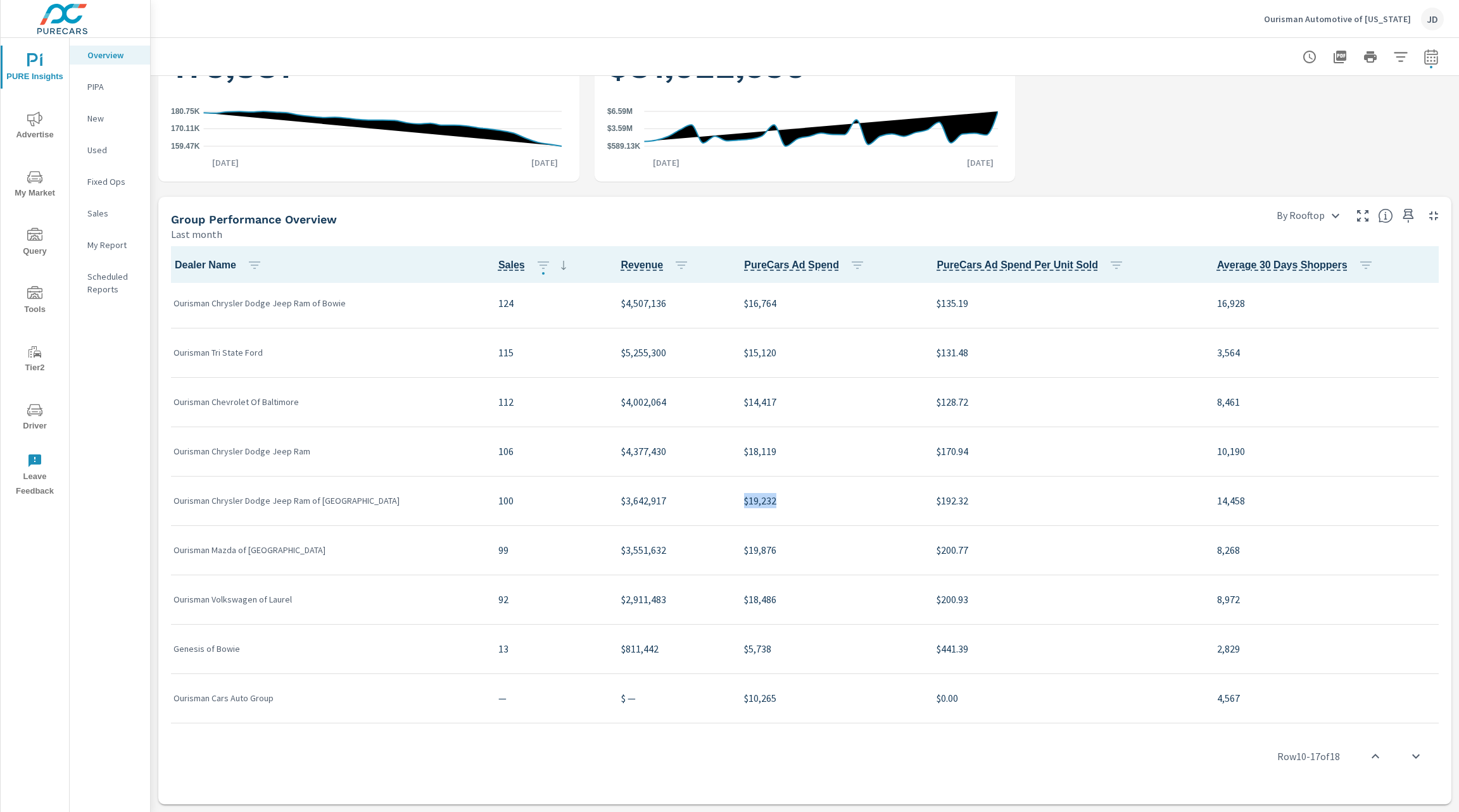
drag, startPoint x: 750, startPoint y: 502, endPoint x: 701, endPoint y: 501, distance: 49.0
click at [734, 501] on td "$19,232" at bounding box center [829, 500] width 192 height 49
copy p "$19,232"
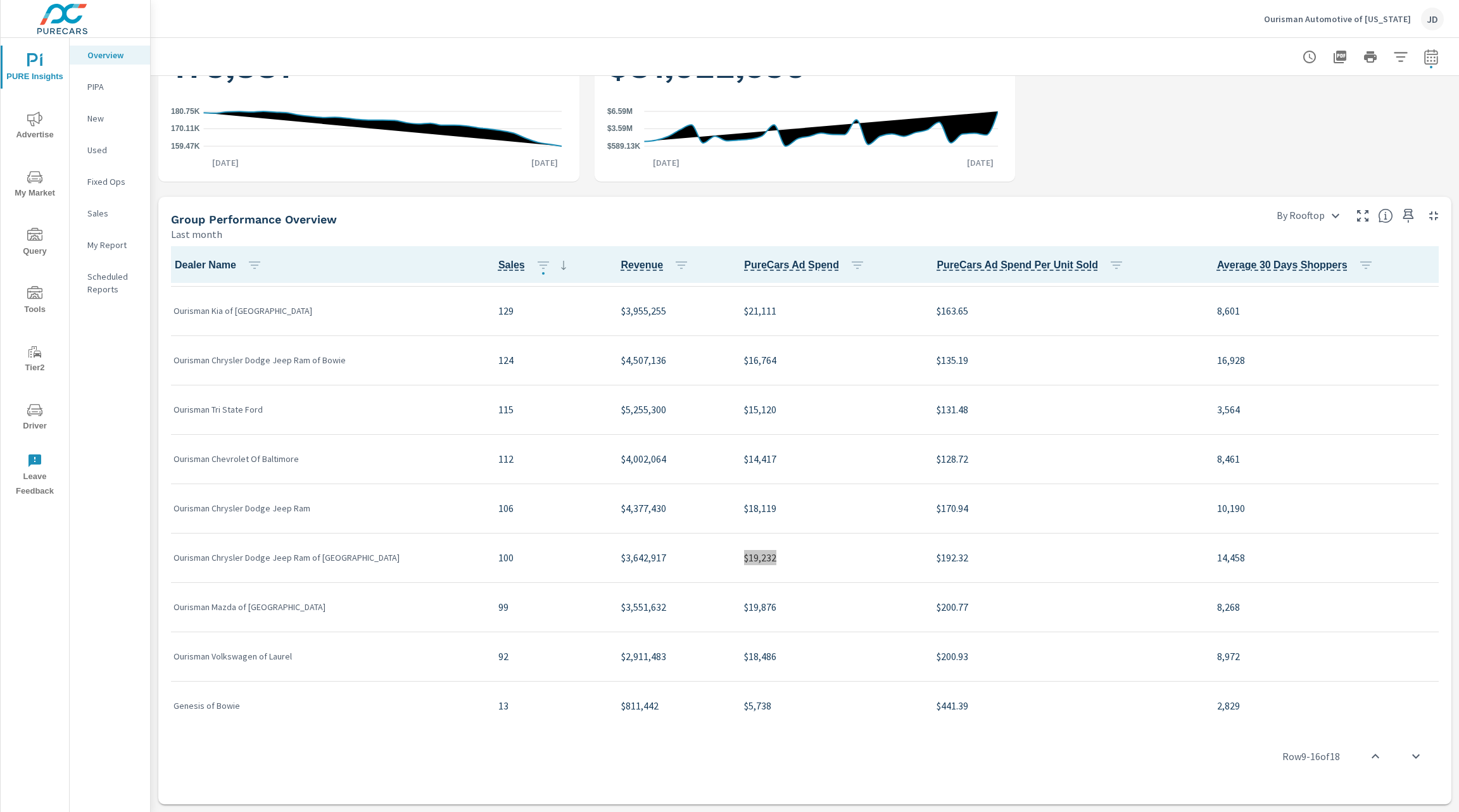
scroll to position [440, 0]
drag, startPoint x: 750, startPoint y: 359, endPoint x: 705, endPoint y: 362, distance: 45.1
click at [734, 362] on td "$16,764" at bounding box center [829, 360] width 192 height 49
copy p "$16,764"
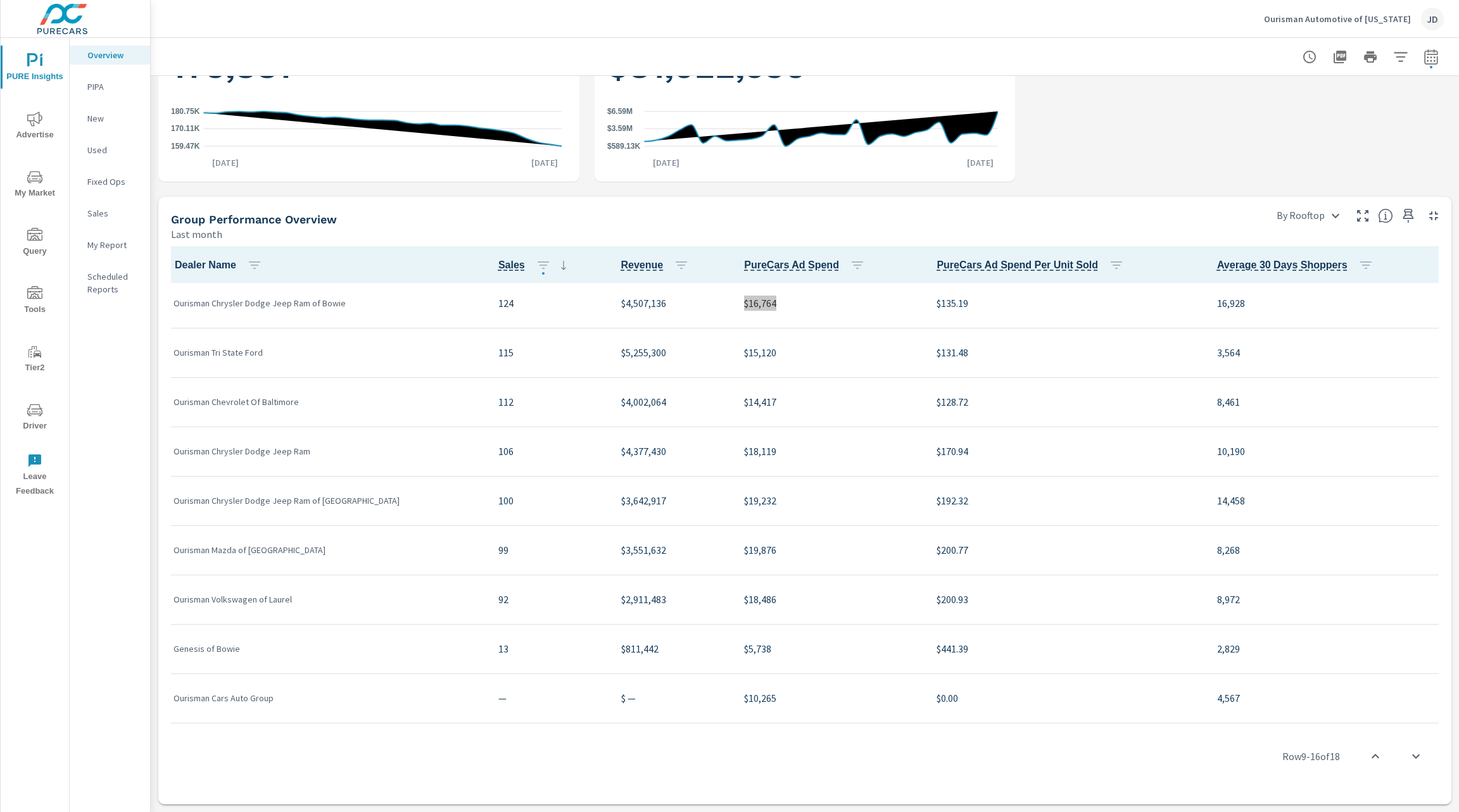
scroll to position [498, 0]
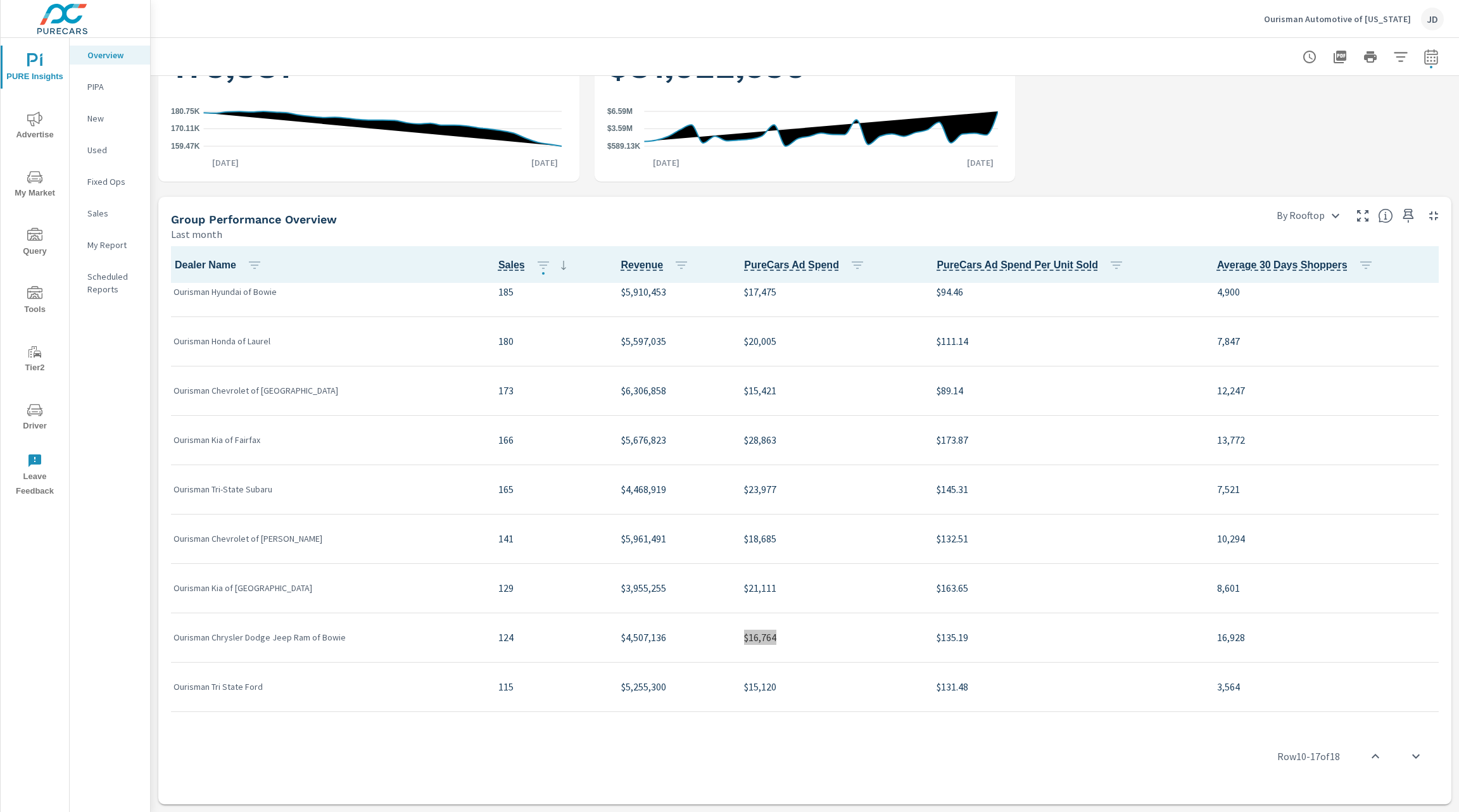
scroll to position [163, 0]
drag, startPoint x: 747, startPoint y: 588, endPoint x: 701, endPoint y: 596, distance: 46.7
click at [734, 596] on td "$21,111" at bounding box center [829, 588] width 192 height 49
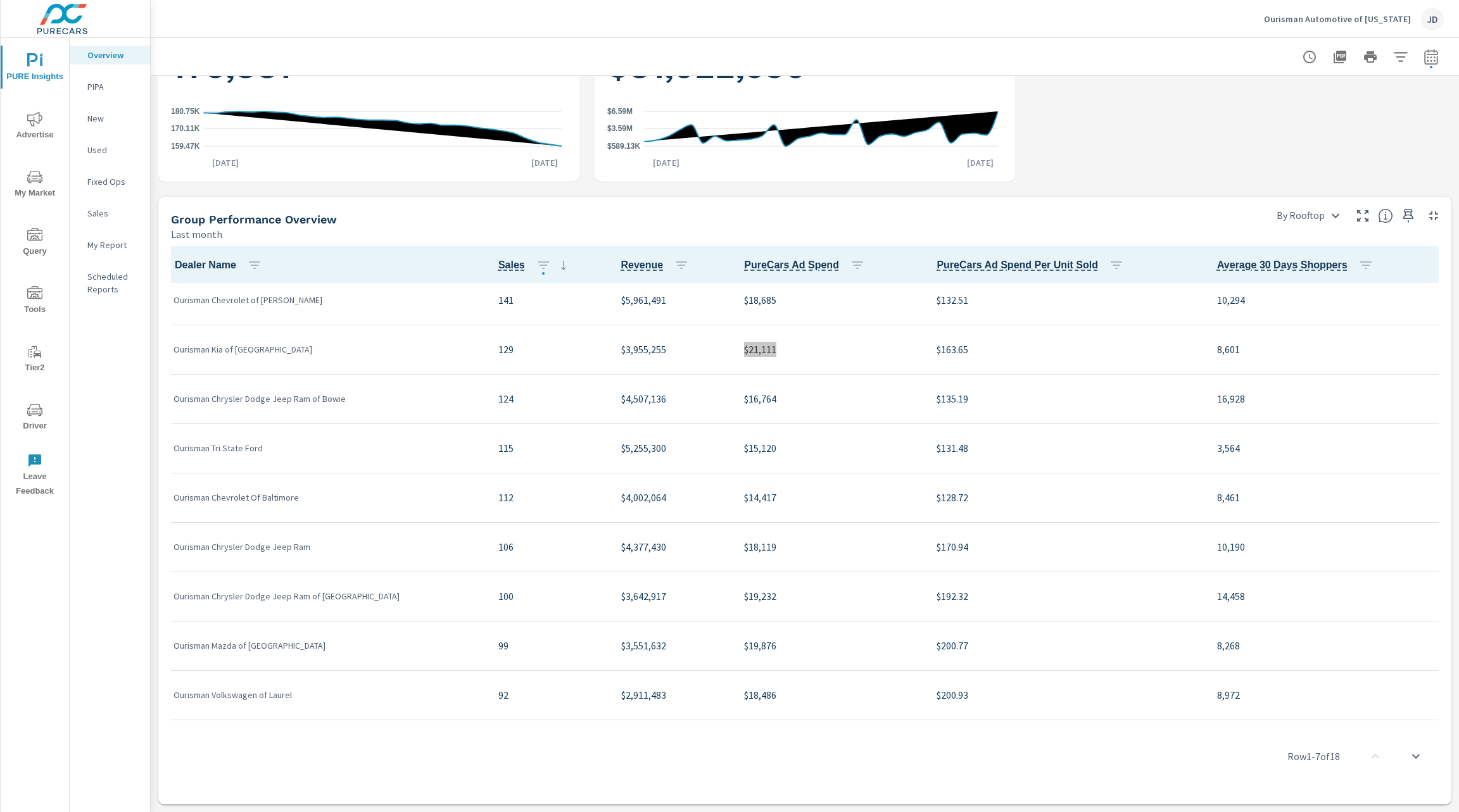
scroll to position [403, 0]
drag, startPoint x: 743, startPoint y: 495, endPoint x: 706, endPoint y: 504, distance: 38.1
click at [744, 504] on p "$14,417" at bounding box center [830, 496] width 172 height 15
drag, startPoint x: 746, startPoint y: 445, endPoint x: 703, endPoint y: 451, distance: 43.4
click at [734, 451] on td "$15,120" at bounding box center [829, 447] width 192 height 49
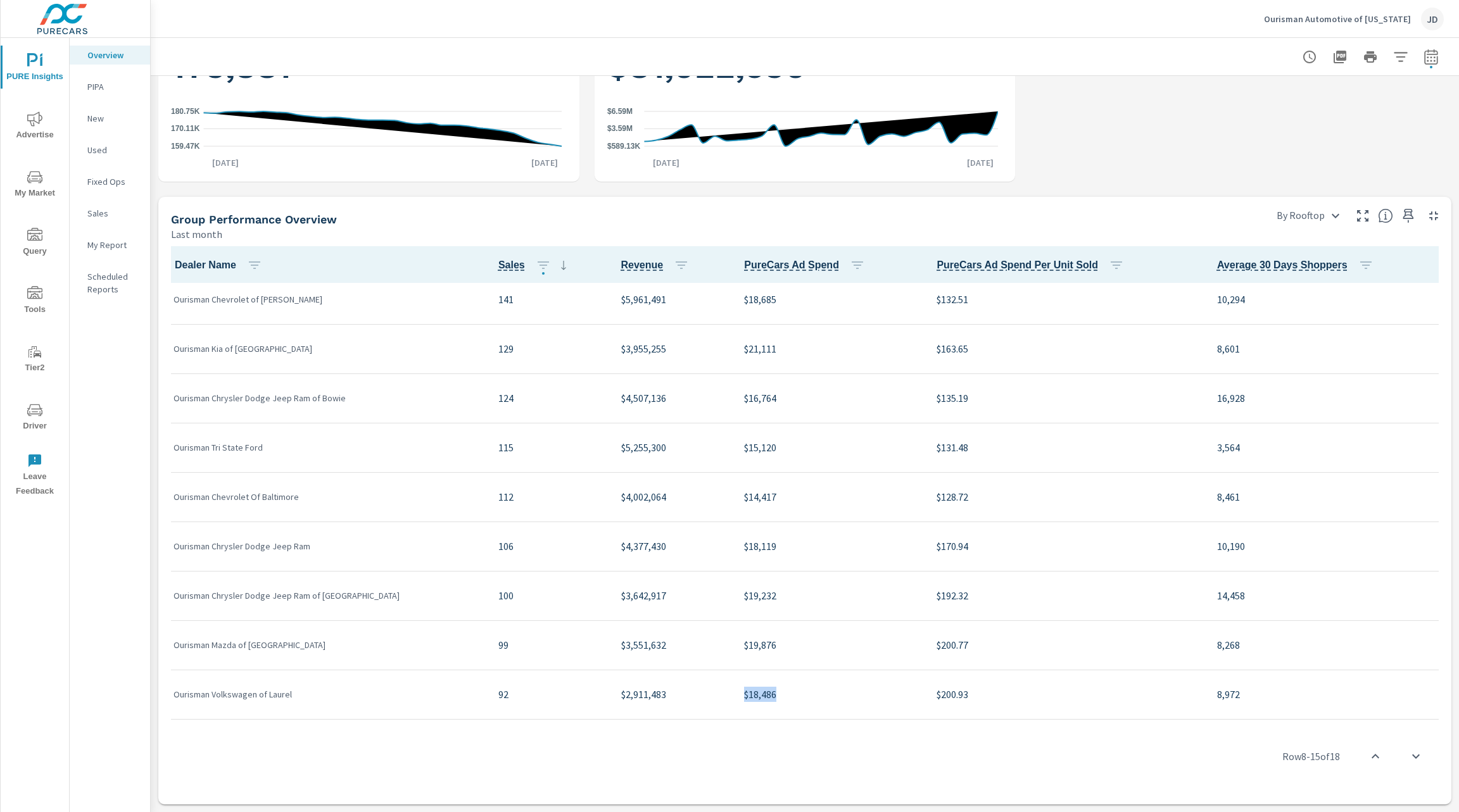
drag, startPoint x: 745, startPoint y: 694, endPoint x: 703, endPoint y: 699, distance: 42.3
click at [734, 699] on td "$18,486" at bounding box center [829, 694] width 192 height 49
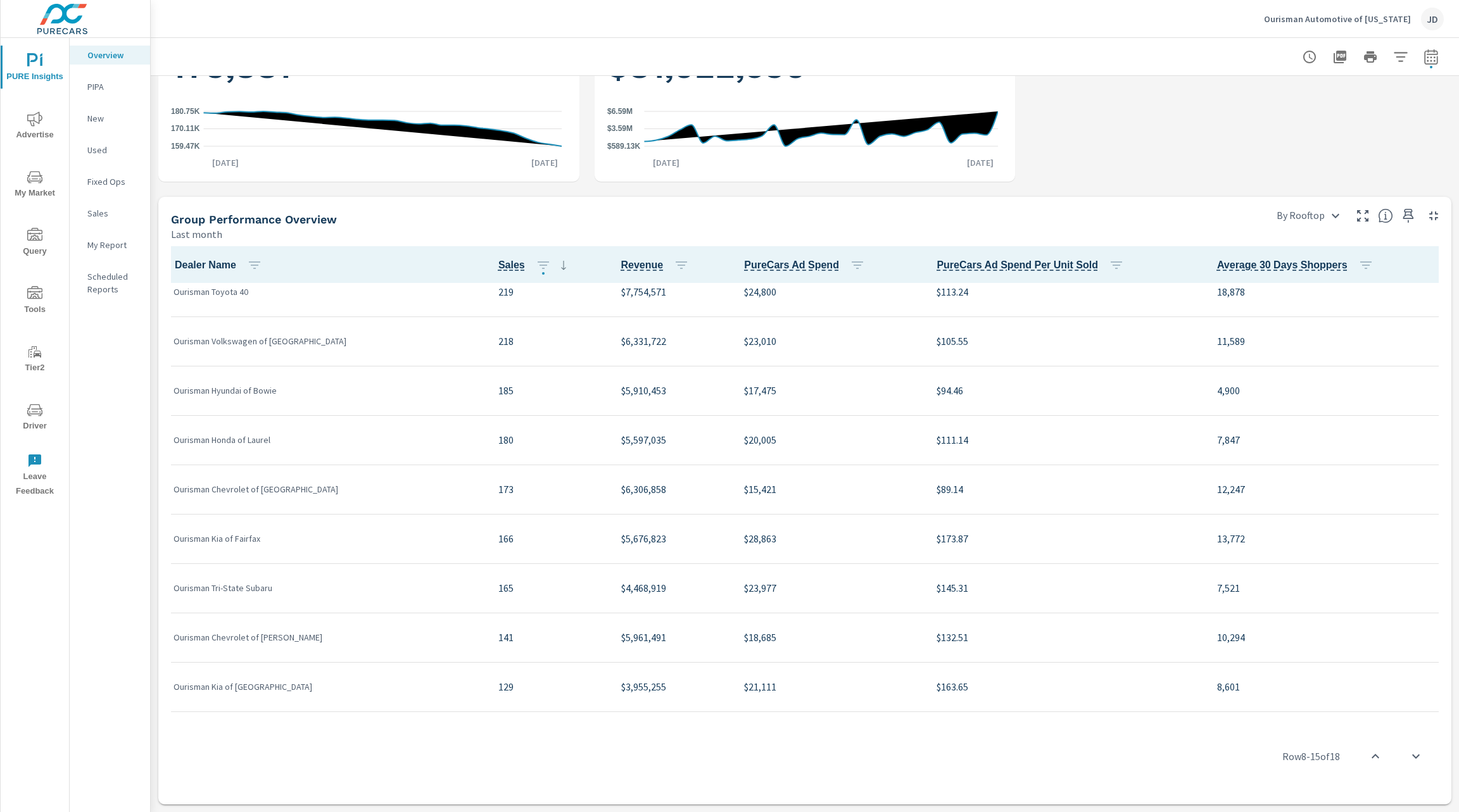
scroll to position [46, 0]
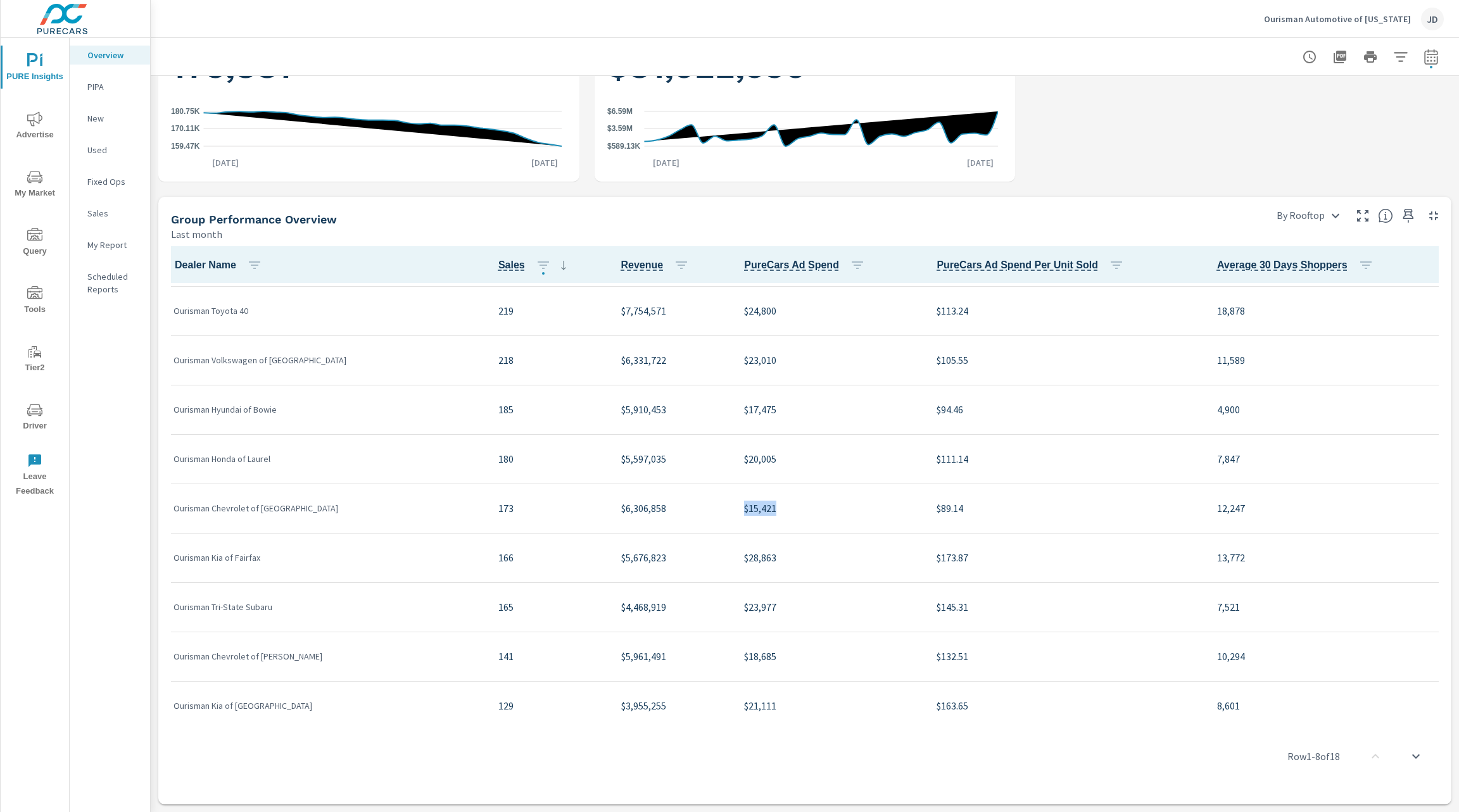
drag, startPoint x: 752, startPoint y: 501, endPoint x: 705, endPoint y: 507, distance: 47.4
click at [734, 507] on td "$15,421" at bounding box center [829, 507] width 192 height 49
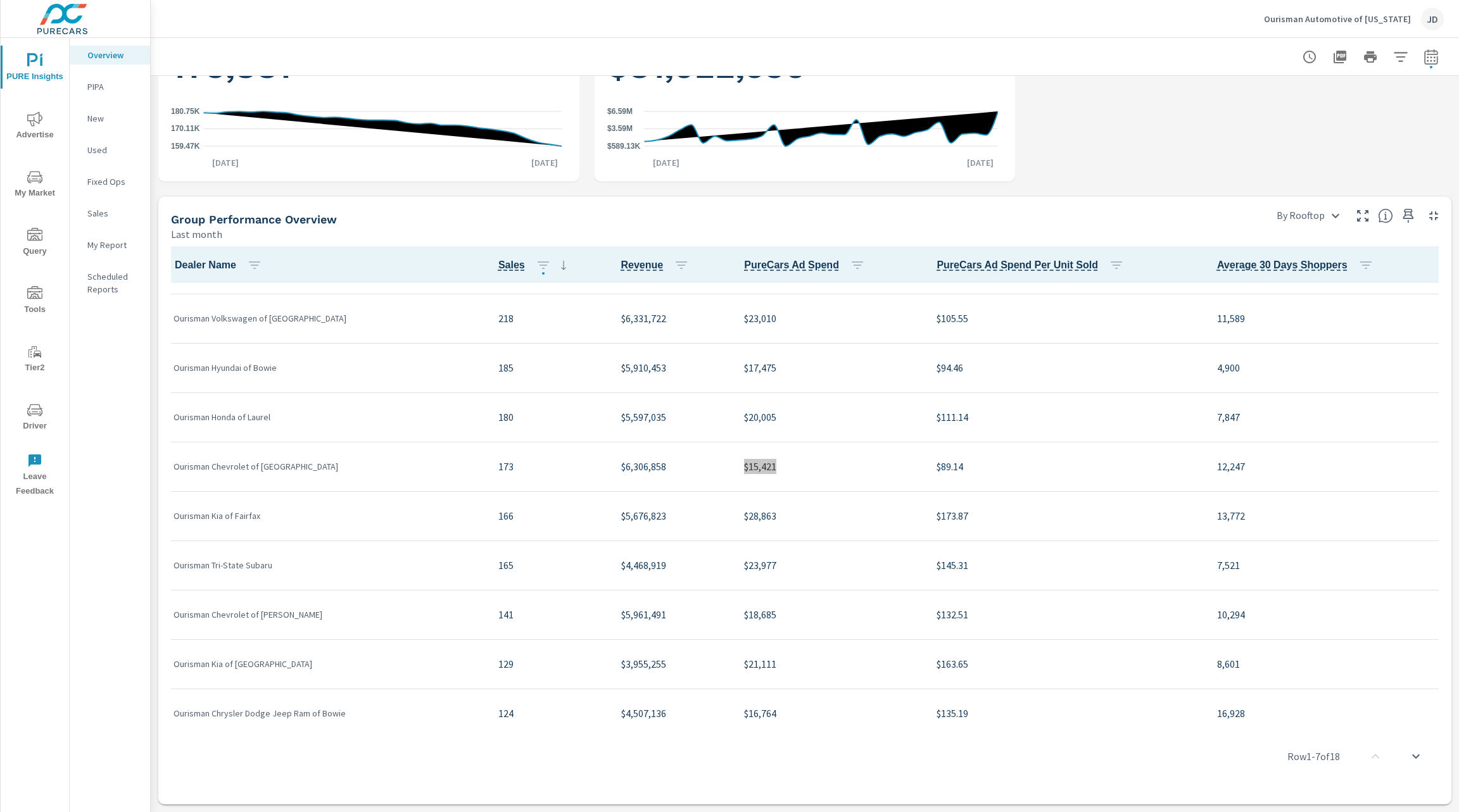
scroll to position [100, 0]
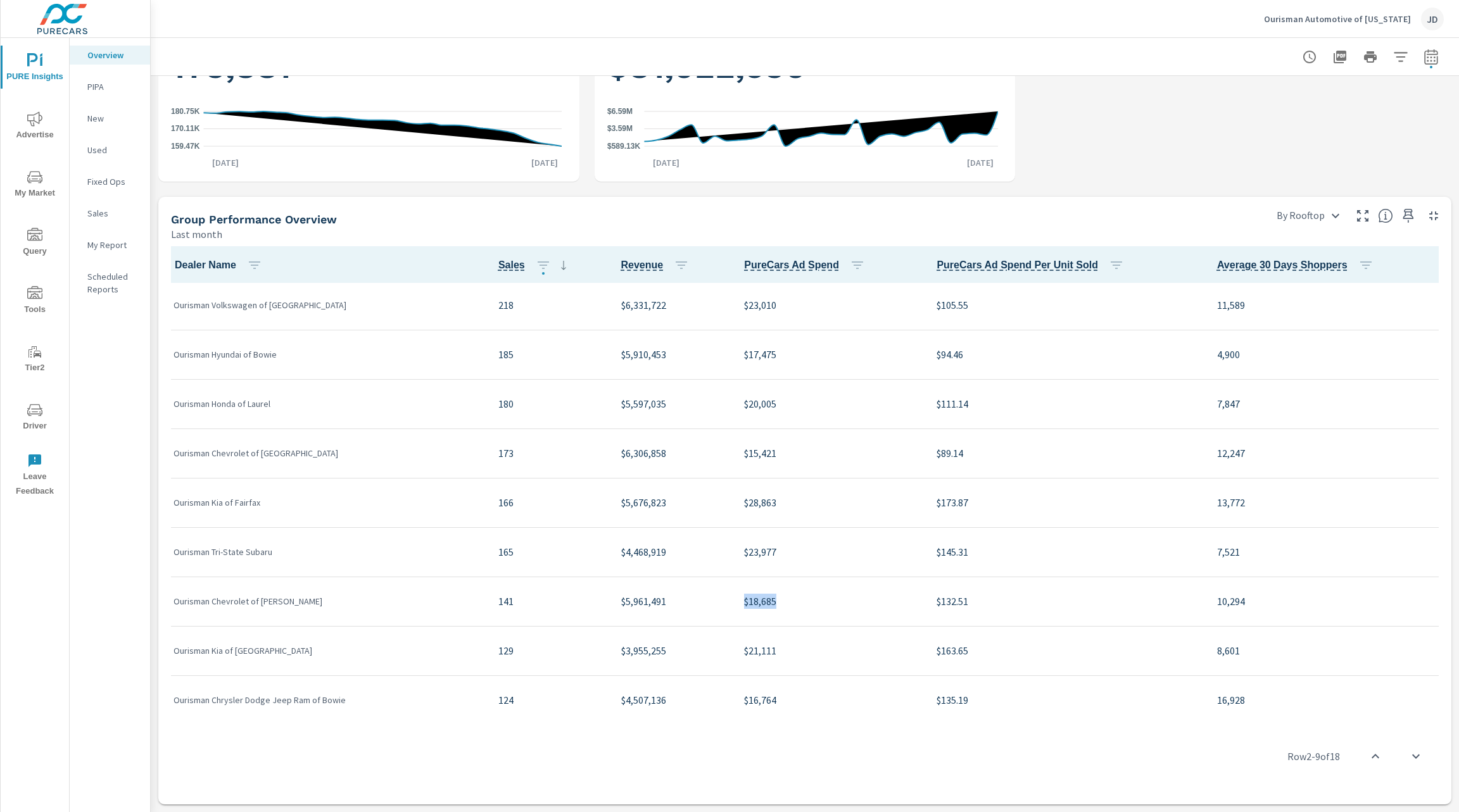
drag, startPoint x: 744, startPoint y: 605, endPoint x: 704, endPoint y: 605, distance: 40.0
click at [734, 605] on td "$18,685" at bounding box center [829, 601] width 192 height 49
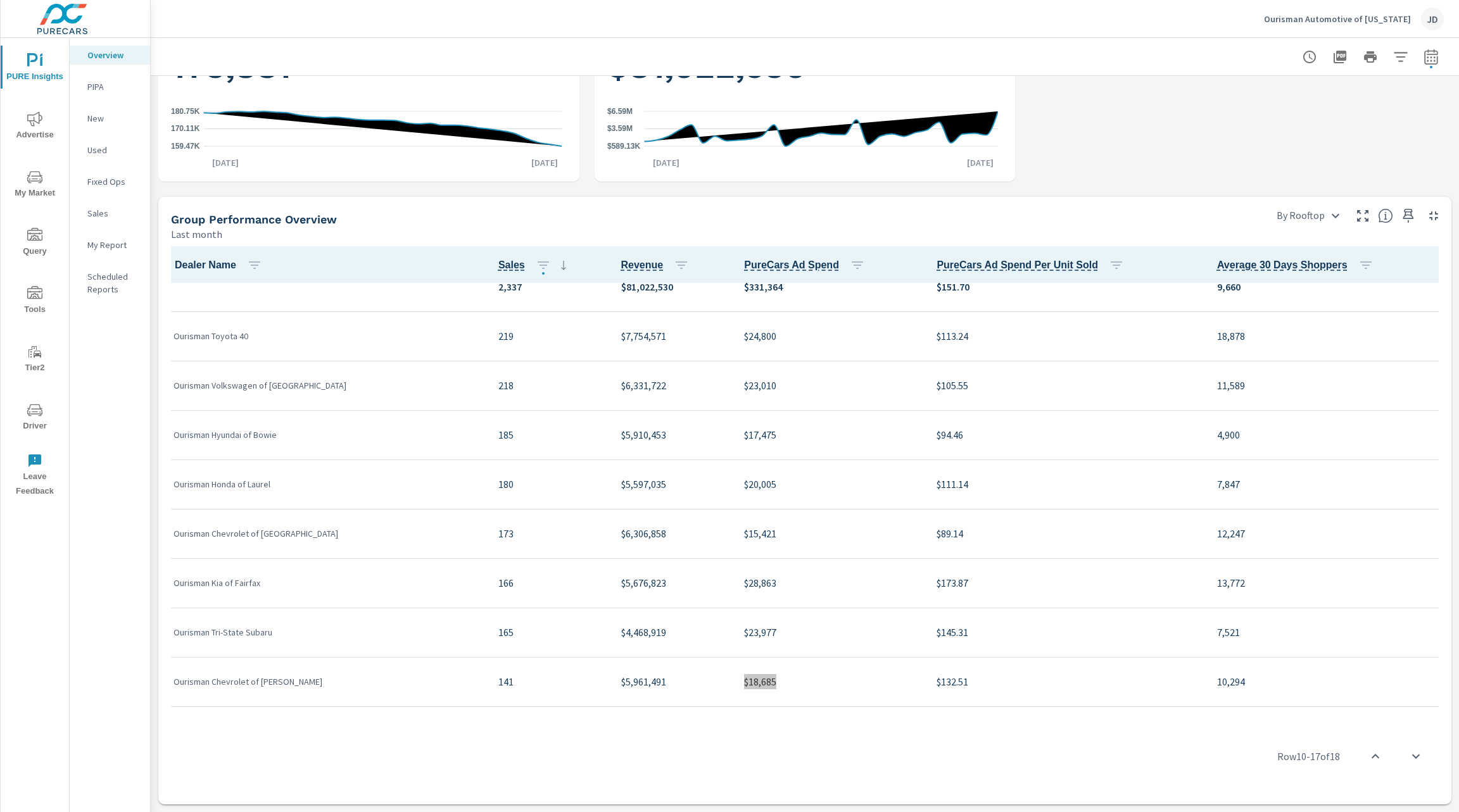
scroll to position [21, 0]
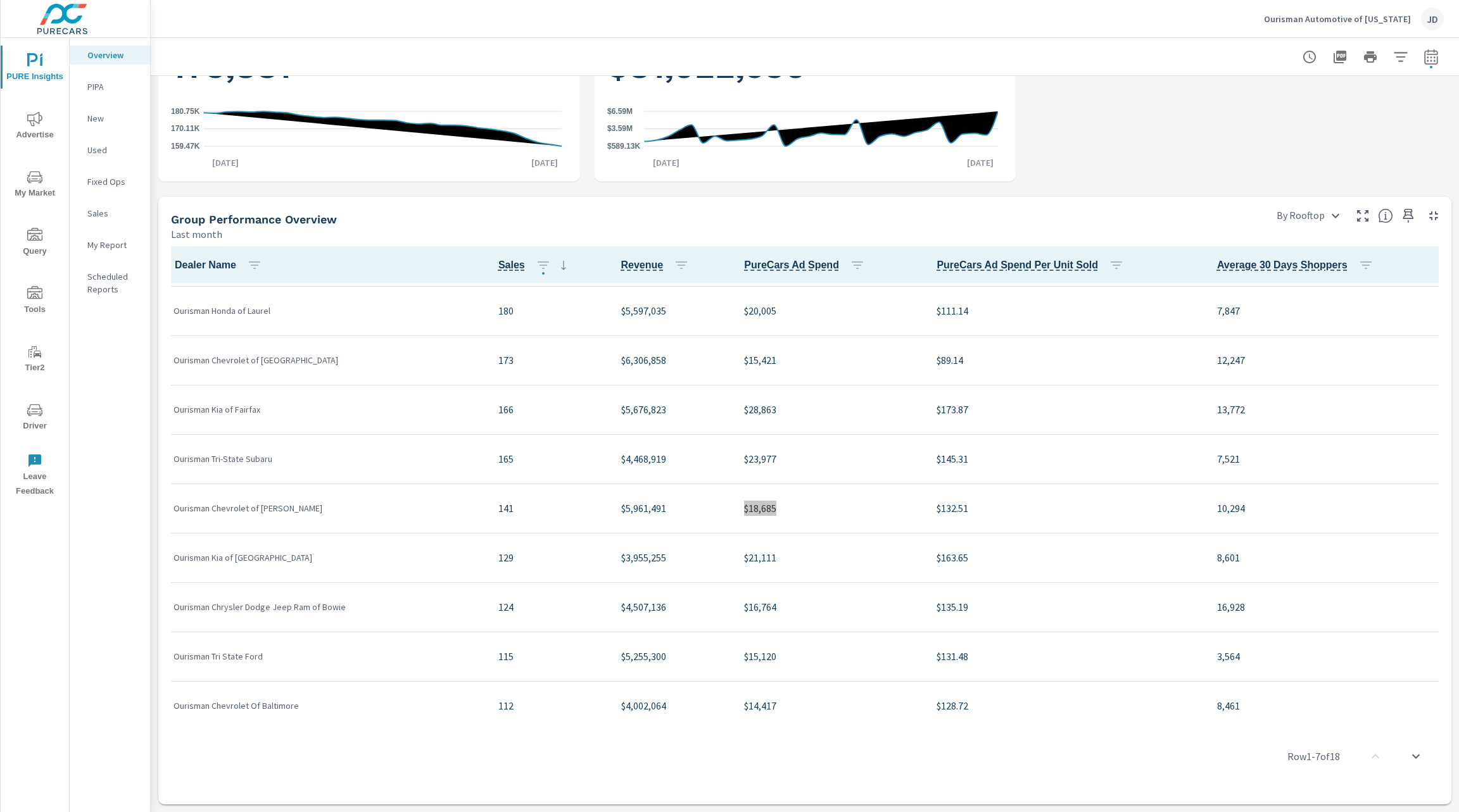
scroll to position [273, 0]
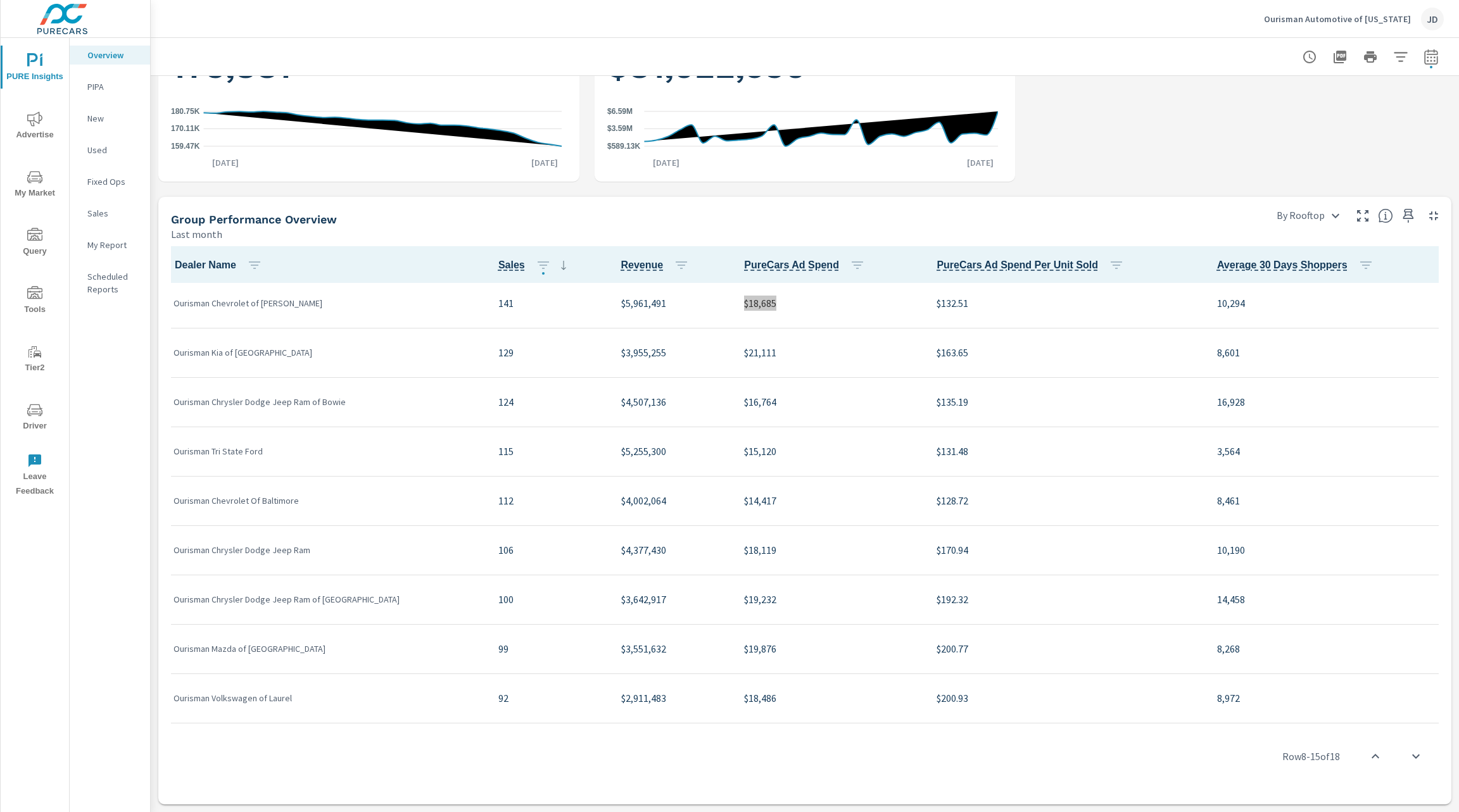
scroll to position [415, 0]
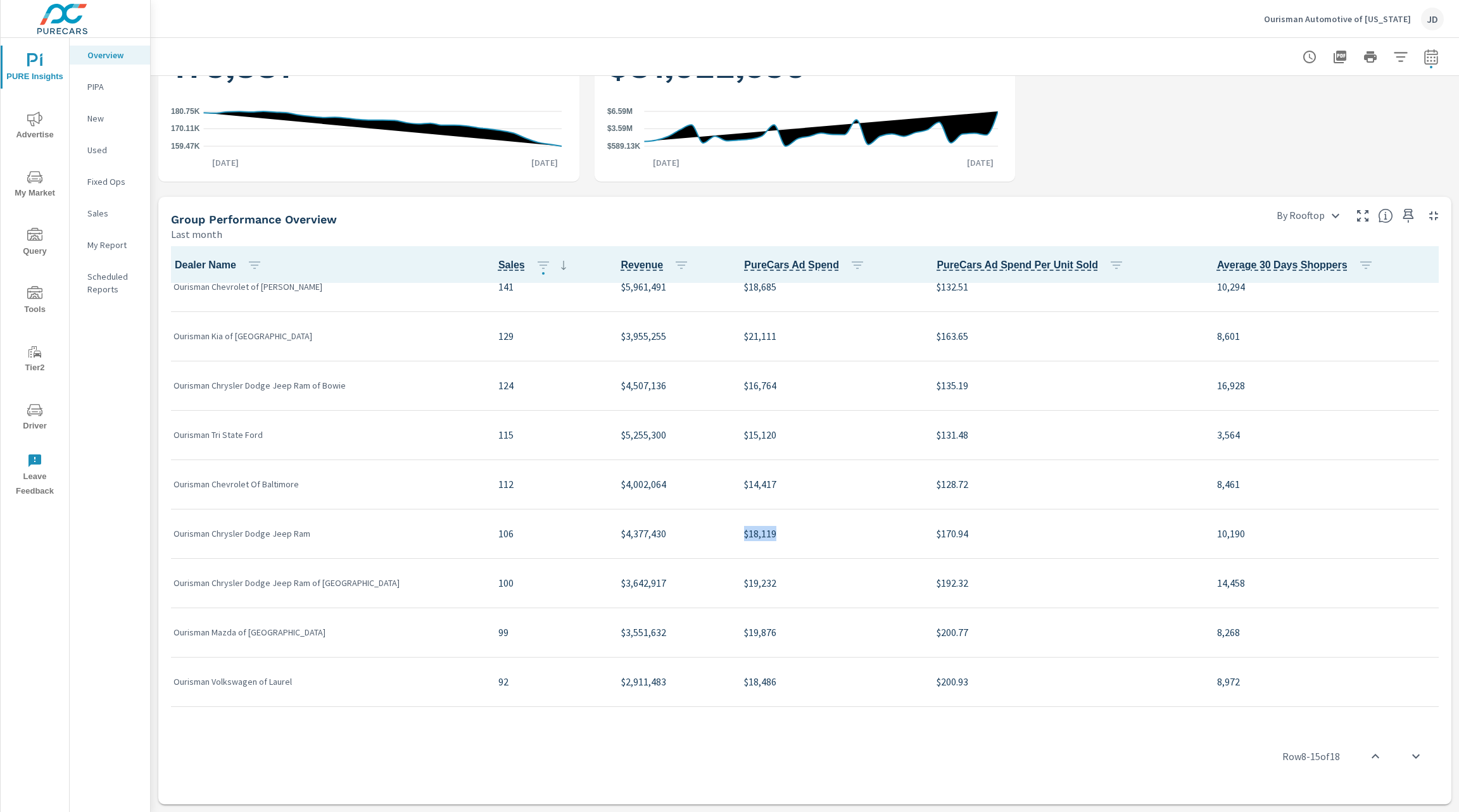
drag, startPoint x: 744, startPoint y: 531, endPoint x: 705, endPoint y: 533, distance: 39.1
click at [734, 533] on td "$18,119" at bounding box center [829, 533] width 192 height 49
click at [718, 16] on div "Ourisman Automotive of Maryland JD" at bounding box center [804, 18] width 1277 height 37
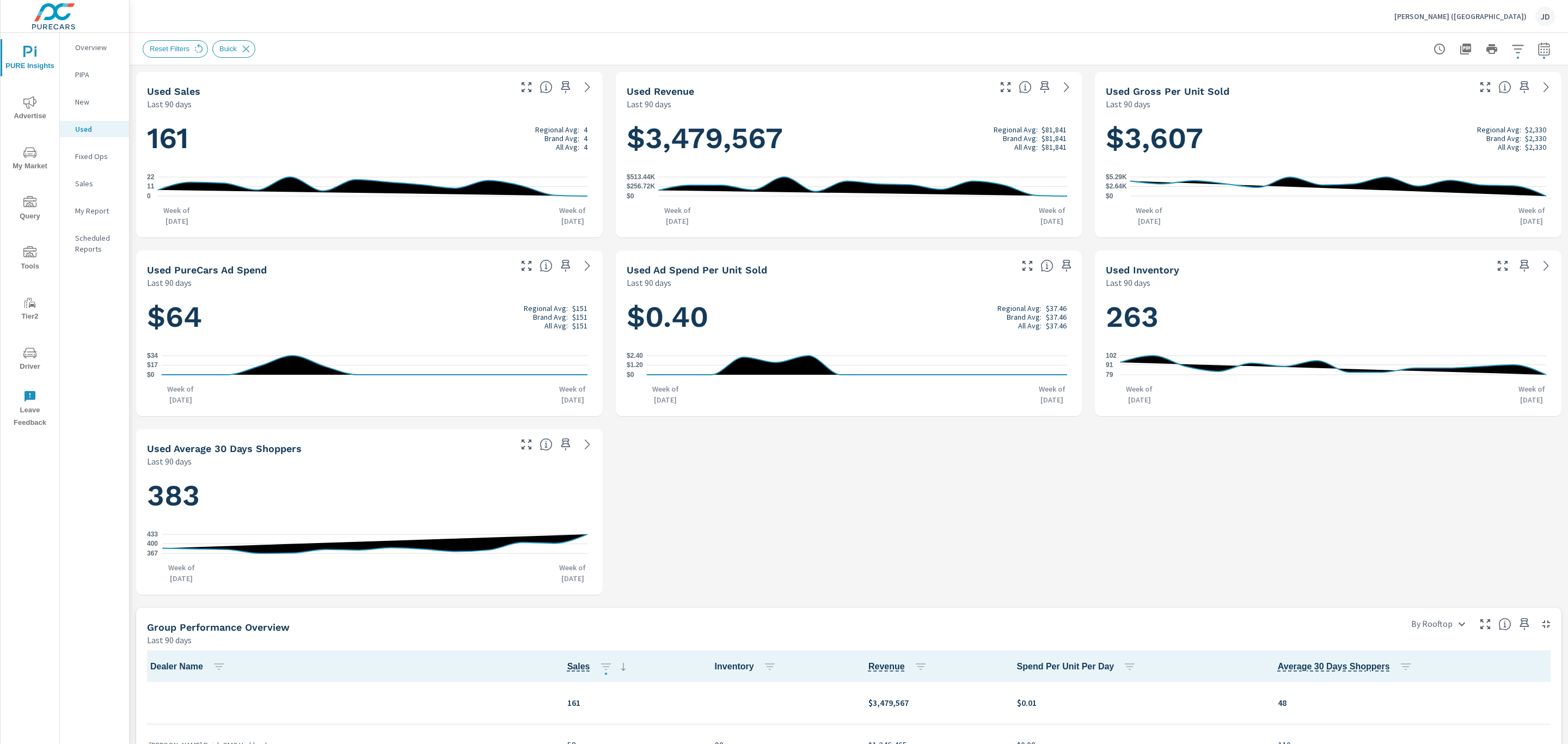
scroll to position [1, 0]
